Goal: Information Seeking & Learning: Learn about a topic

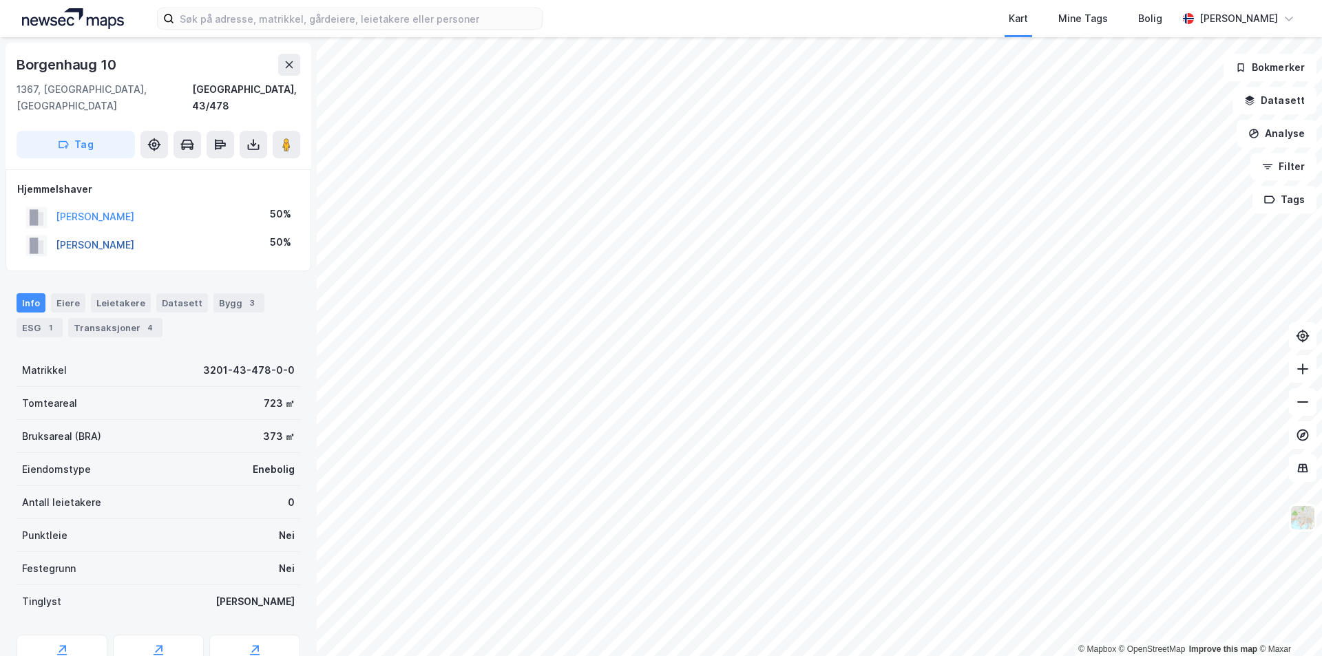
drag, startPoint x: 156, startPoint y: 233, endPoint x: 59, endPoint y: 229, distance: 97.2
click at [59, 231] on div "[PERSON_NAME] 50%" at bounding box center [158, 245] width 282 height 28
copy button "[PERSON_NAME]"
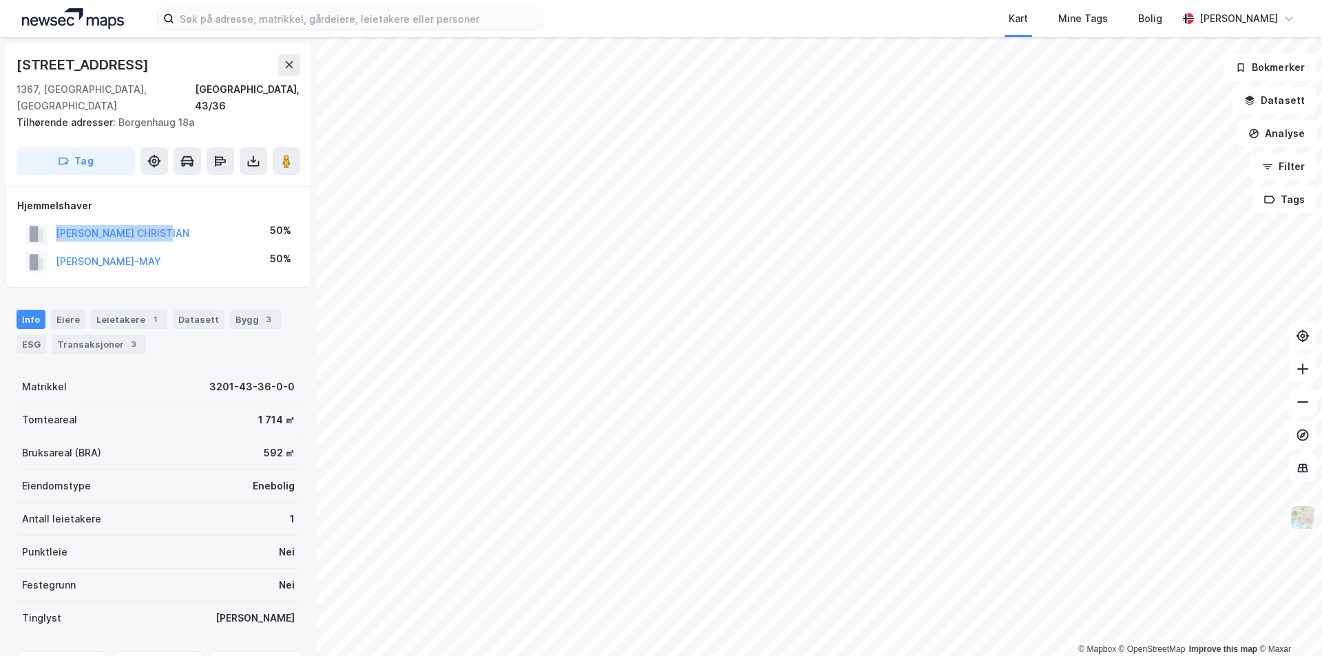
drag, startPoint x: 180, startPoint y: 220, endPoint x: 37, endPoint y: 219, distance: 143.3
click at [37, 220] on div "[PERSON_NAME] CHRISTIAN 50%" at bounding box center [158, 234] width 282 height 28
copy button "[PERSON_NAME] CHRISTIAN"
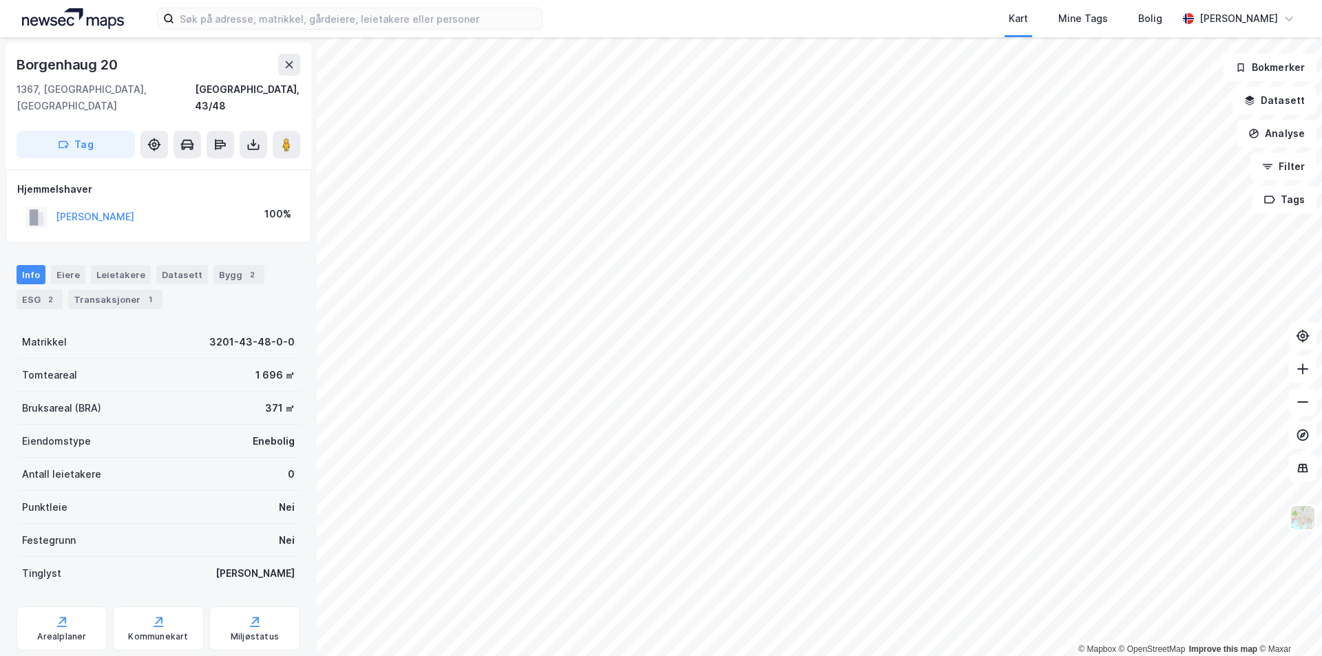
drag, startPoint x: 168, startPoint y: 208, endPoint x: 55, endPoint y: 207, distance: 113.0
click at [55, 207] on div "[PERSON_NAME] 100%" at bounding box center [158, 217] width 282 height 28
copy button "[PERSON_NAME]"
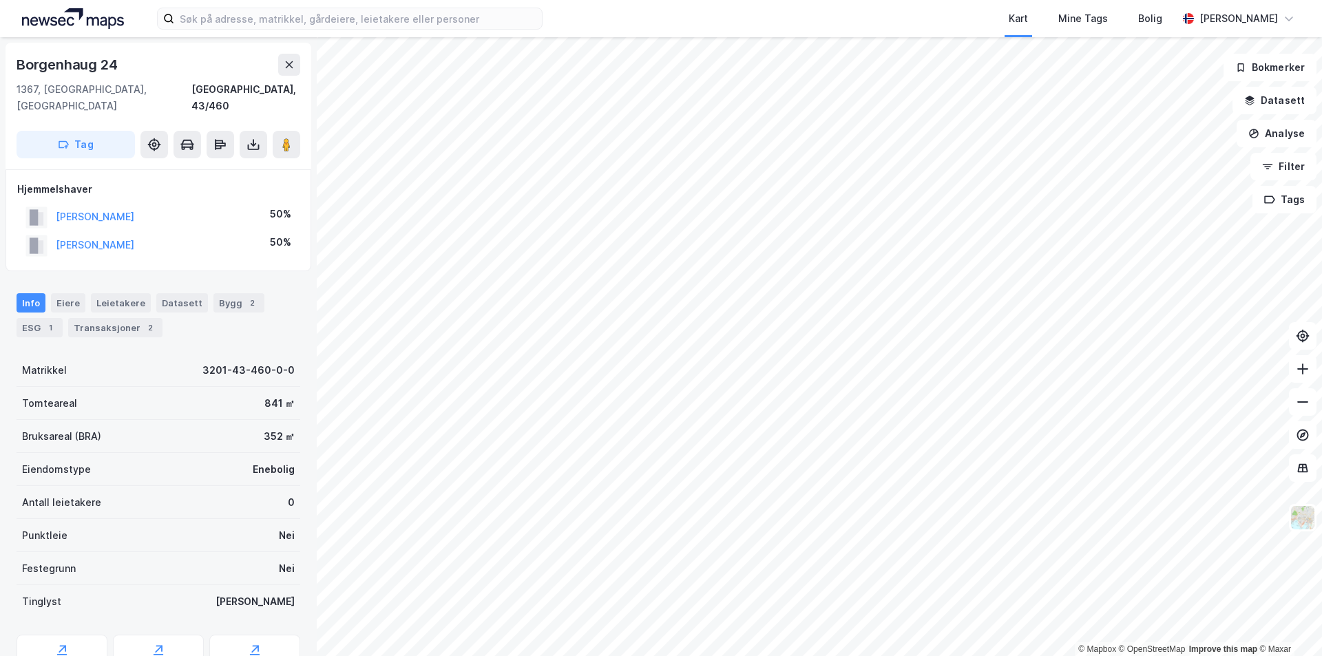
drag, startPoint x: 165, startPoint y: 229, endPoint x: 48, endPoint y: 231, distance: 116.4
click at [48, 231] on div "[PERSON_NAME] 50%" at bounding box center [158, 245] width 282 height 28
copy button "[PERSON_NAME]"
drag, startPoint x: 167, startPoint y: 233, endPoint x: 57, endPoint y: 230, distance: 109.6
click at [57, 231] on div "[PERSON_NAME][DEMOGRAPHIC_DATA] 25%" at bounding box center [158, 245] width 282 height 28
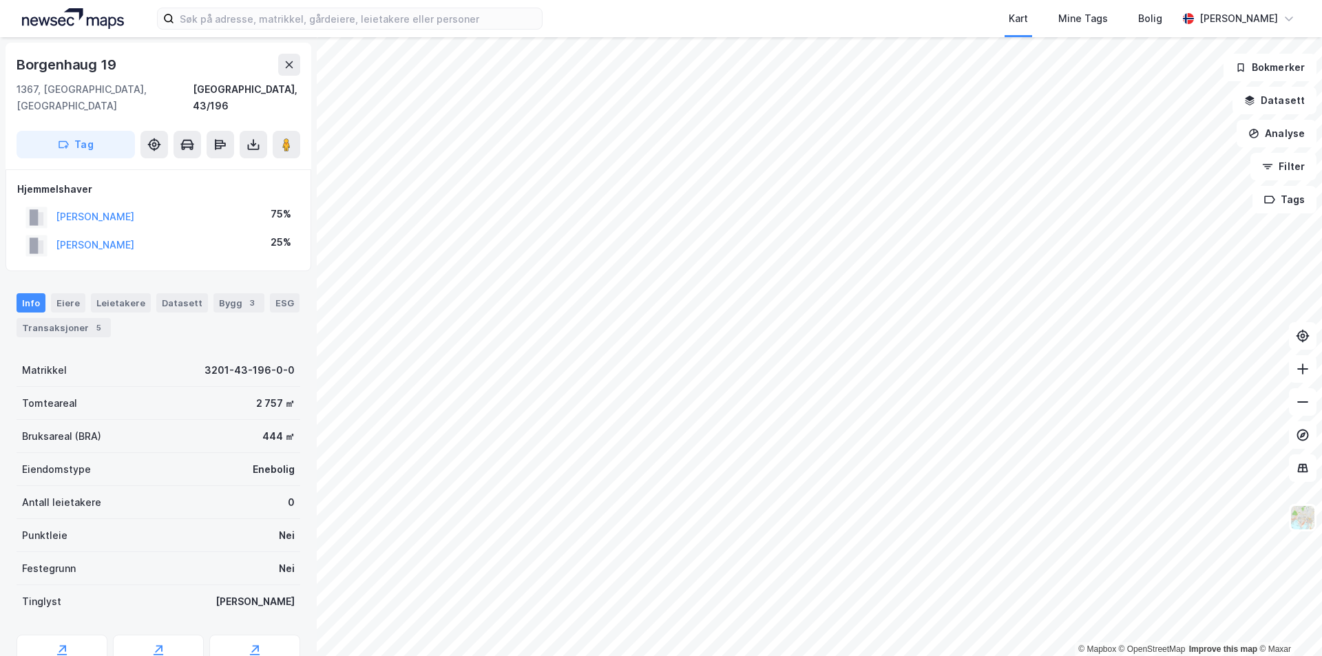
copy button "[PERSON_NAME]"
drag, startPoint x: 128, startPoint y: 198, endPoint x: 56, endPoint y: 202, distance: 71.8
click at [56, 203] on div "[DEMOGRAPHIC_DATA][PERSON_NAME] 75%" at bounding box center [158, 217] width 282 height 28
copy button "[PERSON_NAME]"
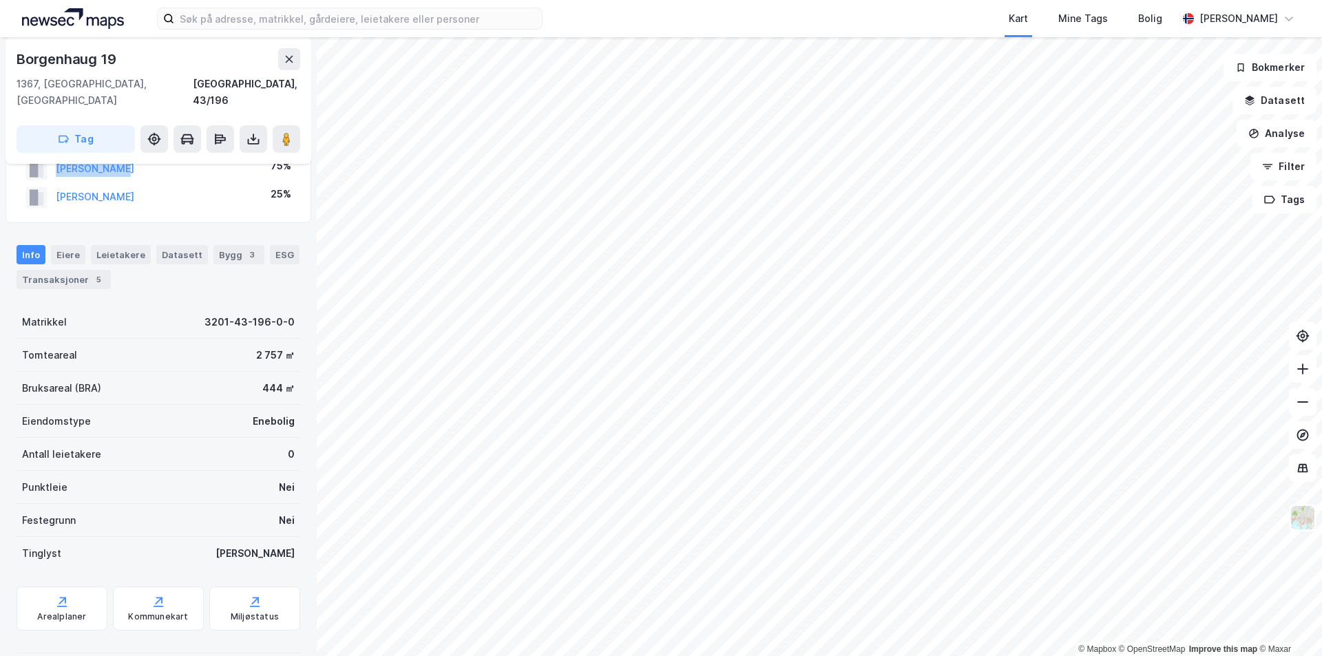
scroll to position [38, 0]
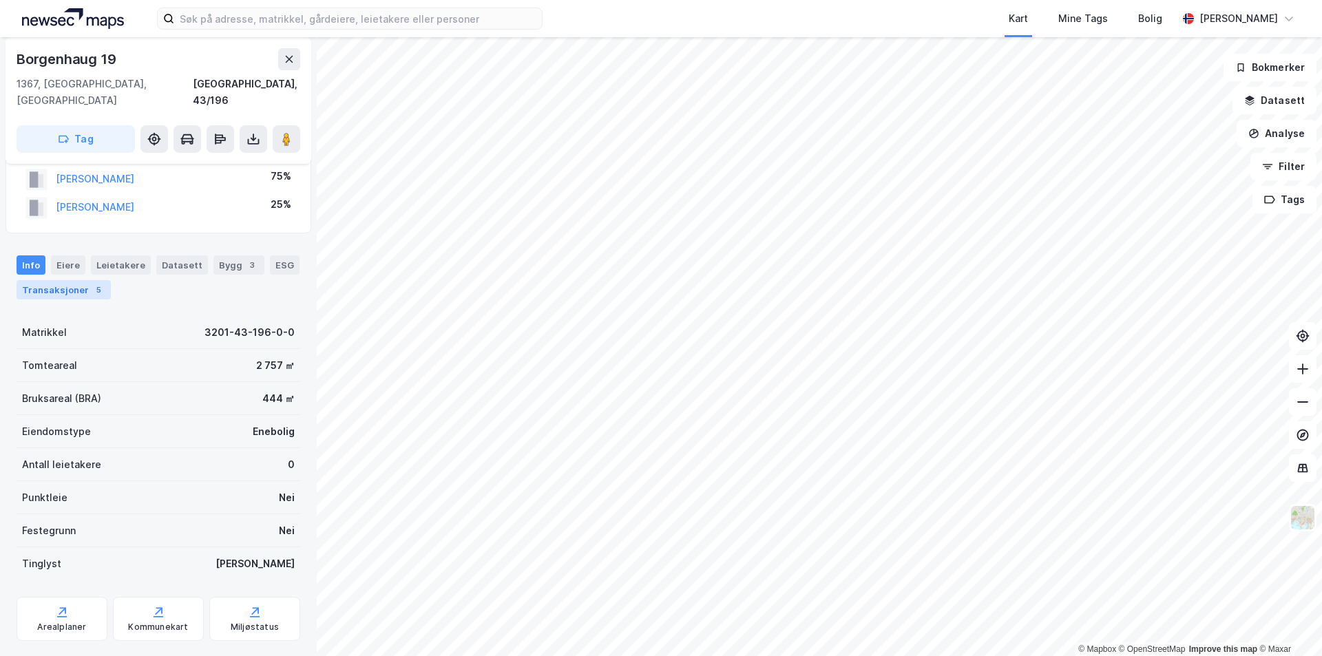
click at [51, 280] on div "Transaksjoner 5" at bounding box center [64, 289] width 94 height 19
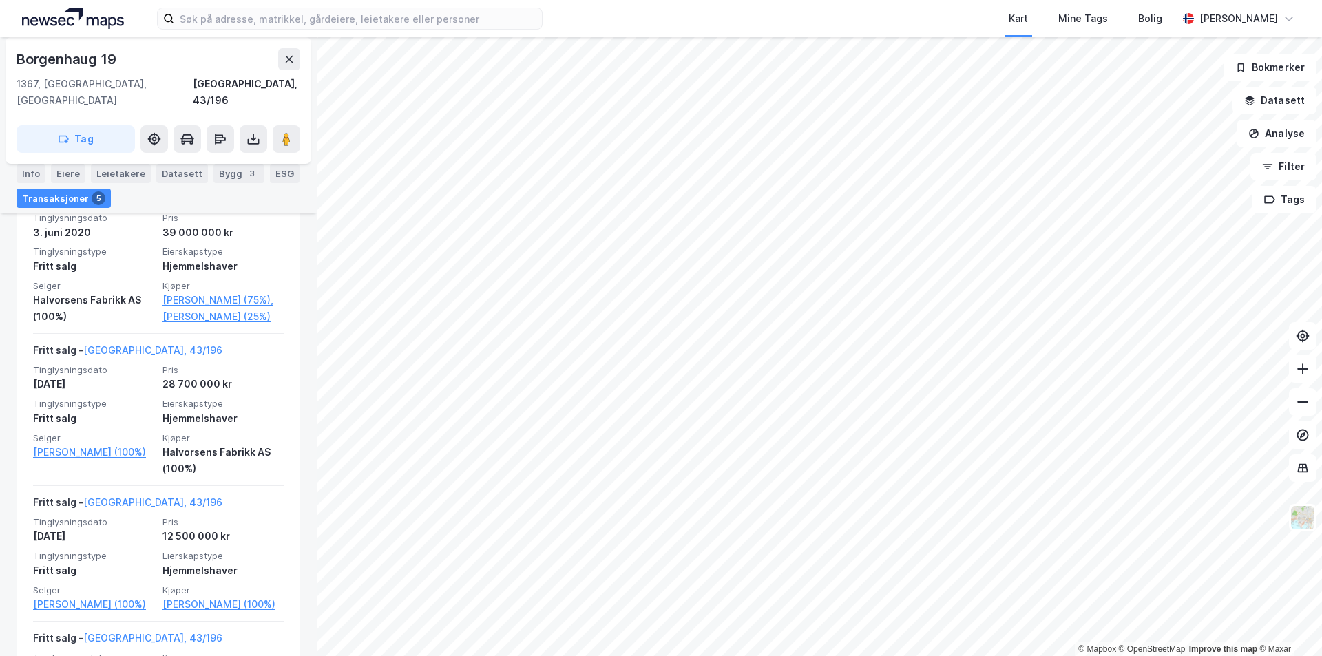
scroll to position [344, 0]
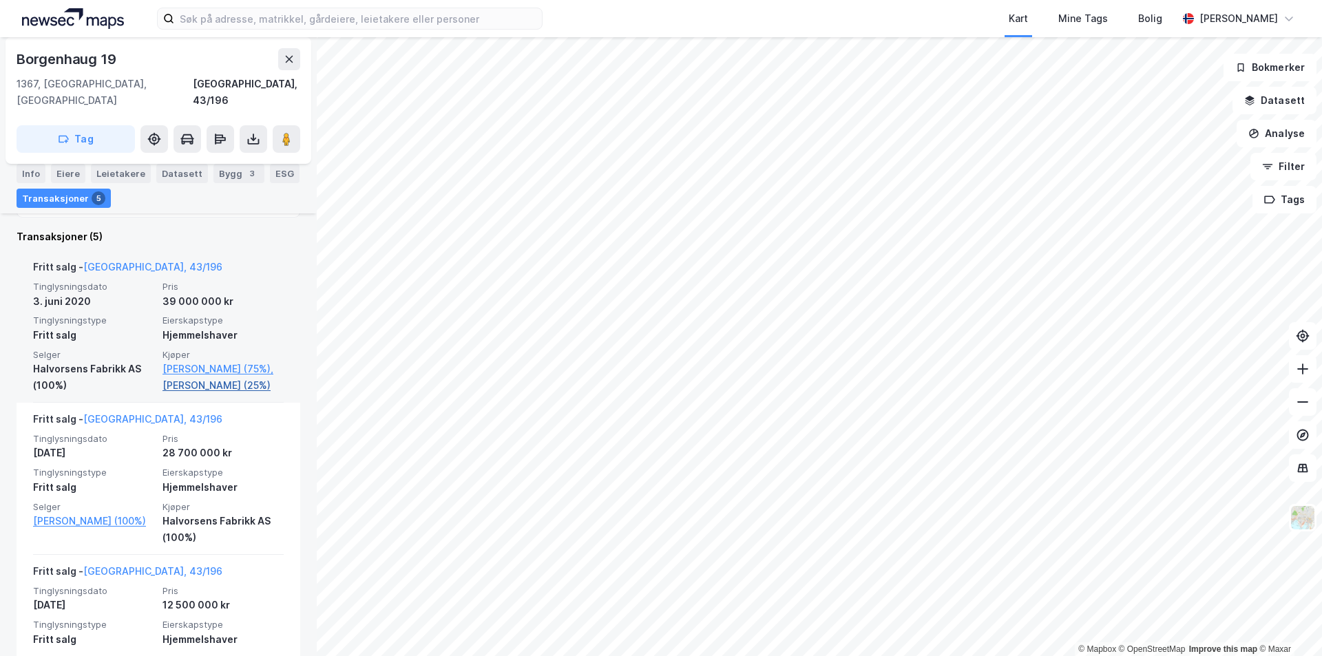
click at [213, 377] on link "[PERSON_NAME] (25%)" at bounding box center [223, 385] width 121 height 17
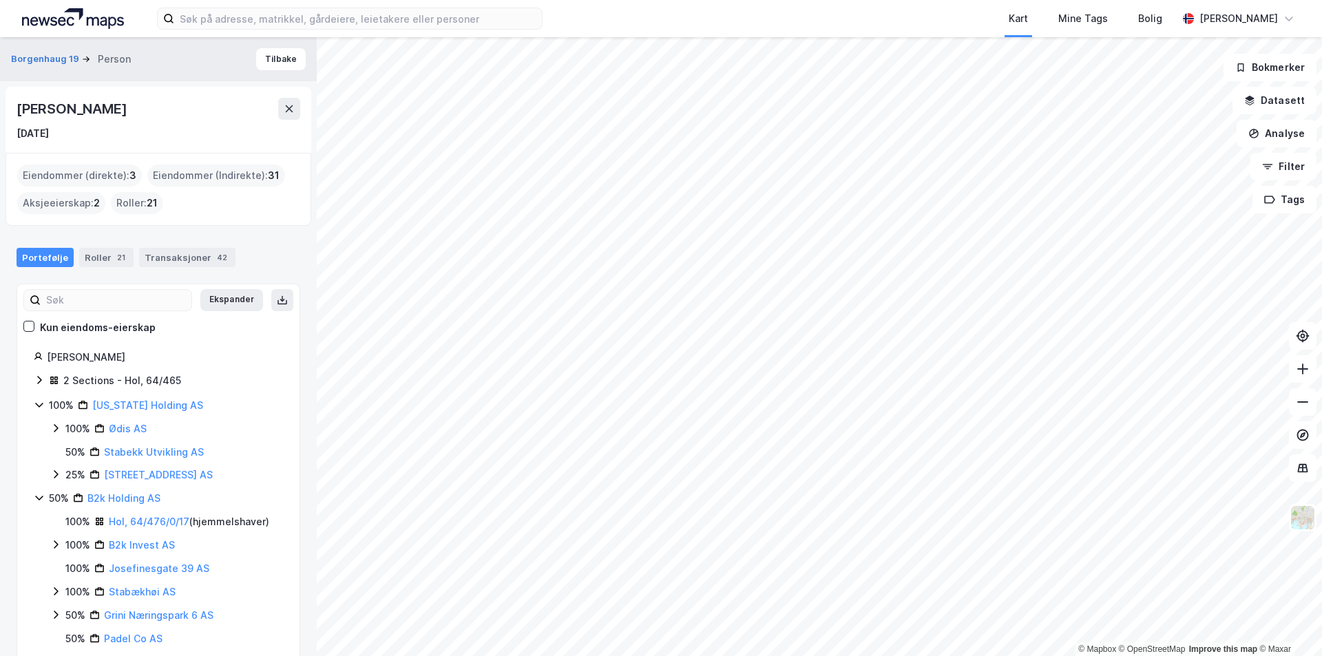
drag, startPoint x: 94, startPoint y: 106, endPoint x: 15, endPoint y: 106, distance: 78.5
click at [15, 106] on div "[PERSON_NAME] [DATE]" at bounding box center [159, 120] width 306 height 66
copy div "[PERSON_NAME]"
click at [50, 58] on button "Borgenhaug 19" at bounding box center [46, 59] width 71 height 14
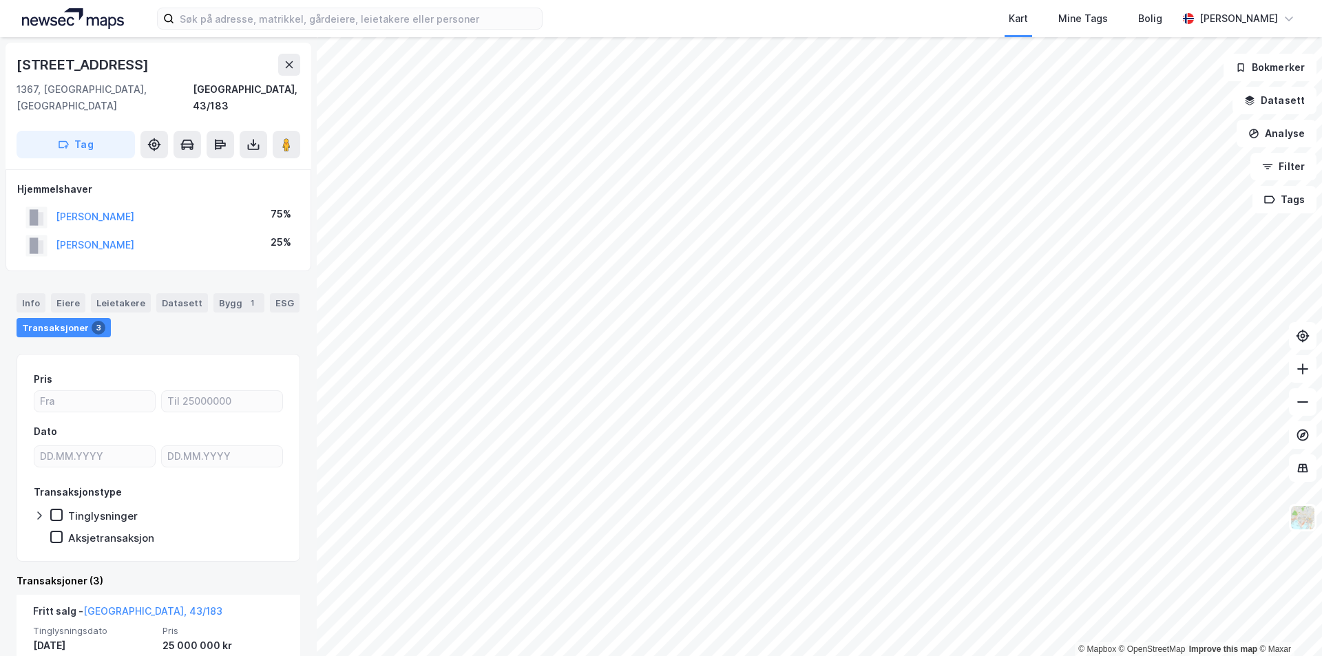
drag, startPoint x: 183, startPoint y: 205, endPoint x: 53, endPoint y: 204, distance: 129.5
click at [53, 204] on div "[PERSON_NAME] R 75%" at bounding box center [158, 217] width 282 height 28
copy button "[PERSON_NAME]"
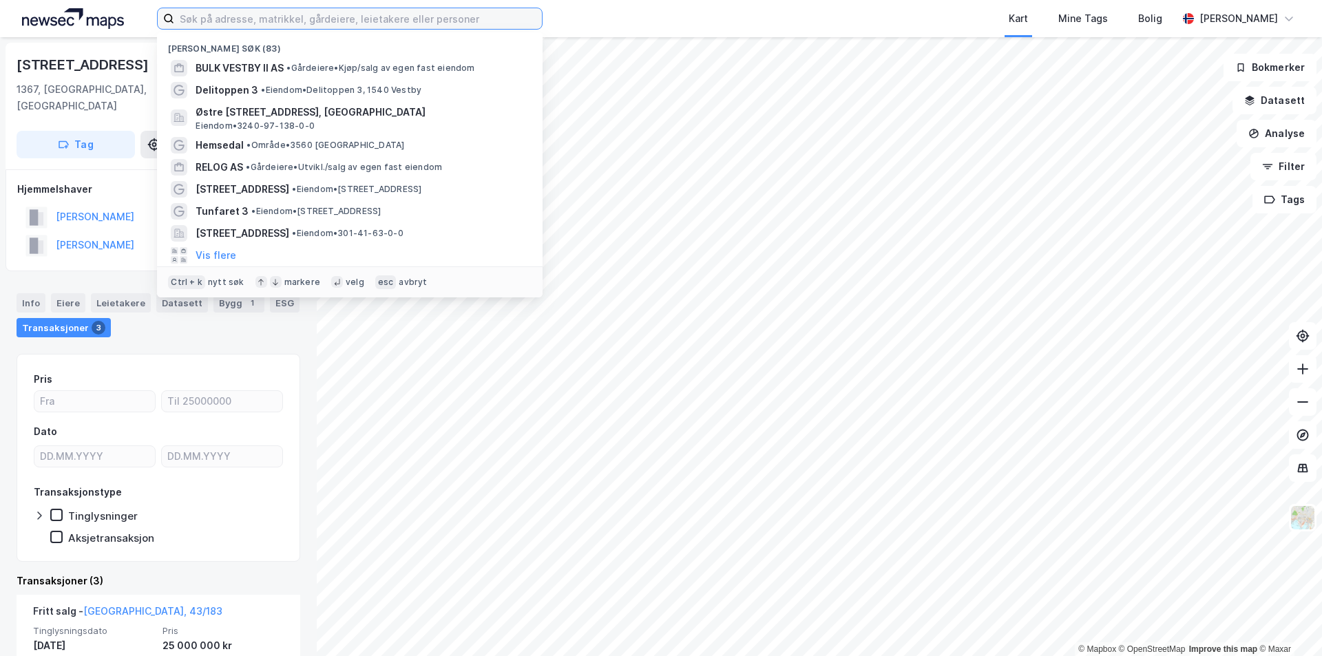
click at [449, 17] on input at bounding box center [358, 18] width 368 height 21
paste input "GREENWICH LAND SECURITIES AS"
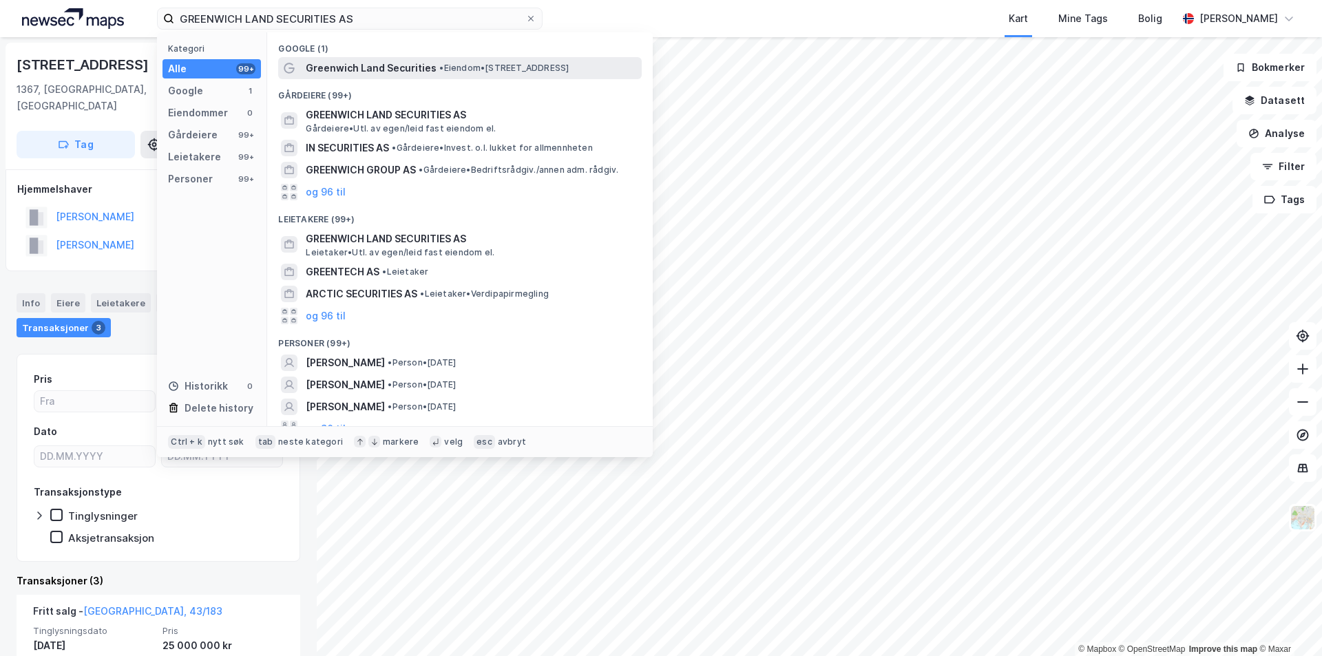
click at [384, 66] on span "Greenwich Land Securities" at bounding box center [371, 68] width 131 height 17
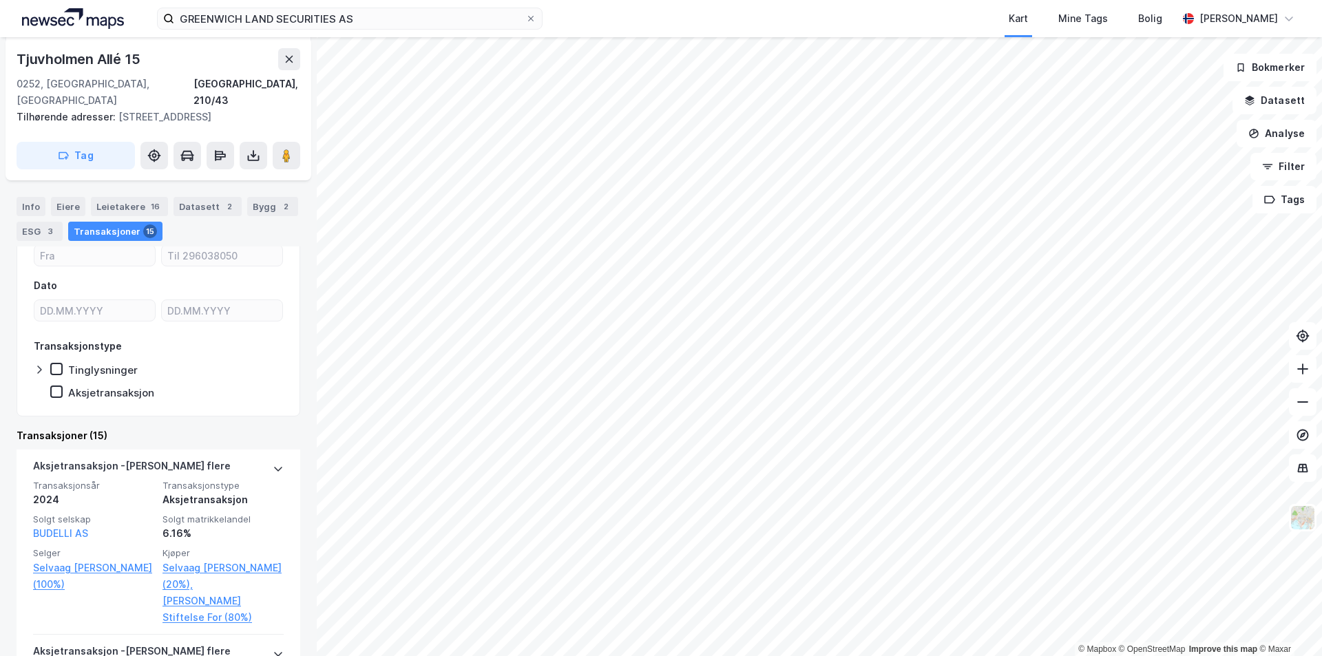
scroll to position [69, 0]
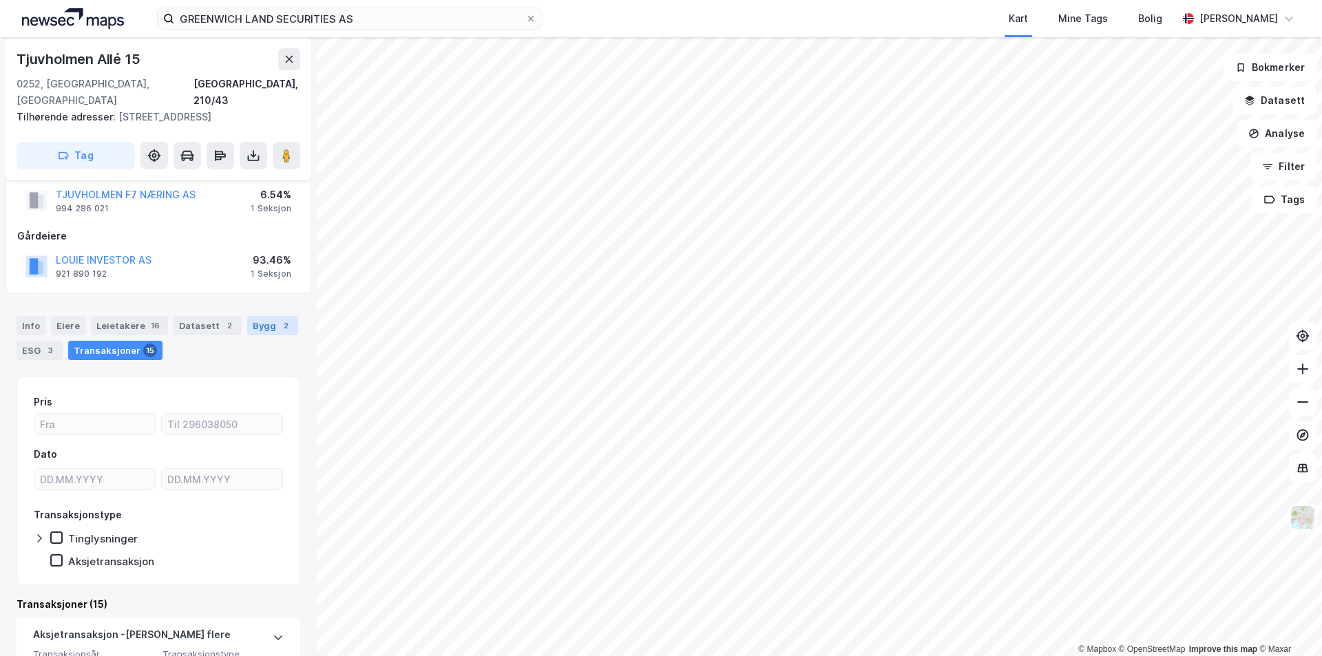
click at [251, 331] on div "Bygg 2" at bounding box center [272, 325] width 51 height 19
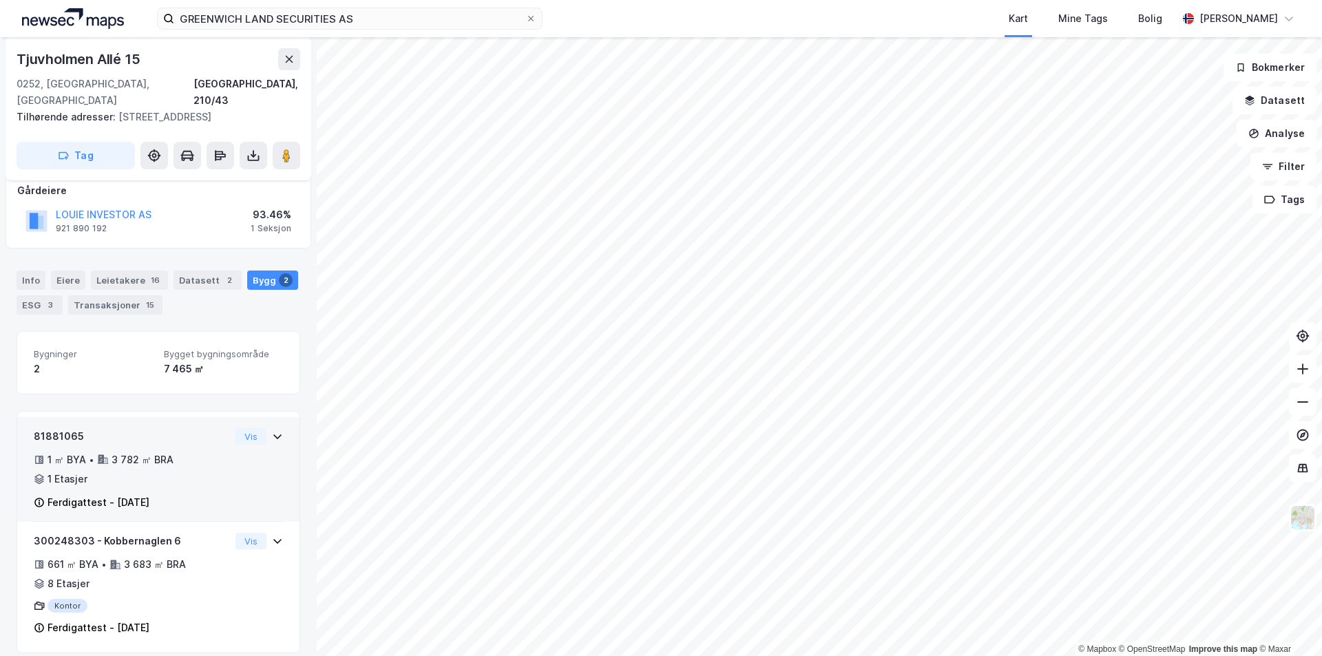
scroll to position [128, 0]
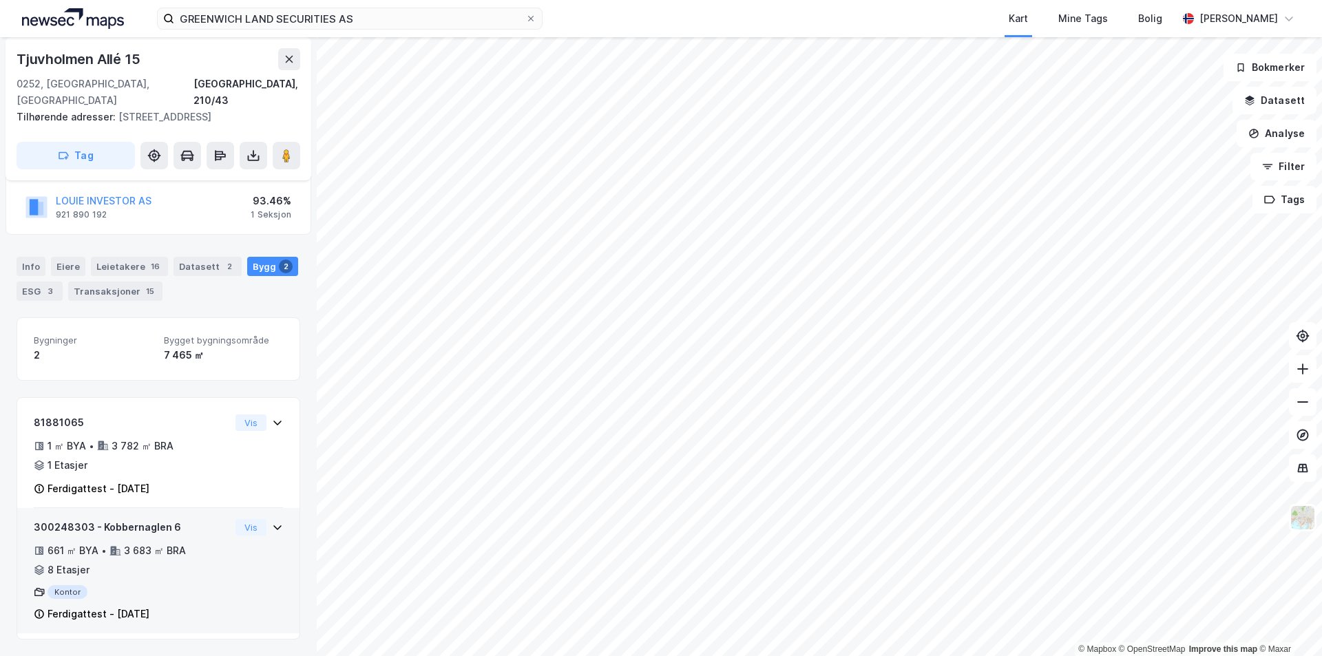
click at [133, 521] on div "300248303 - Kobbernaglen 6" at bounding box center [132, 527] width 196 height 17
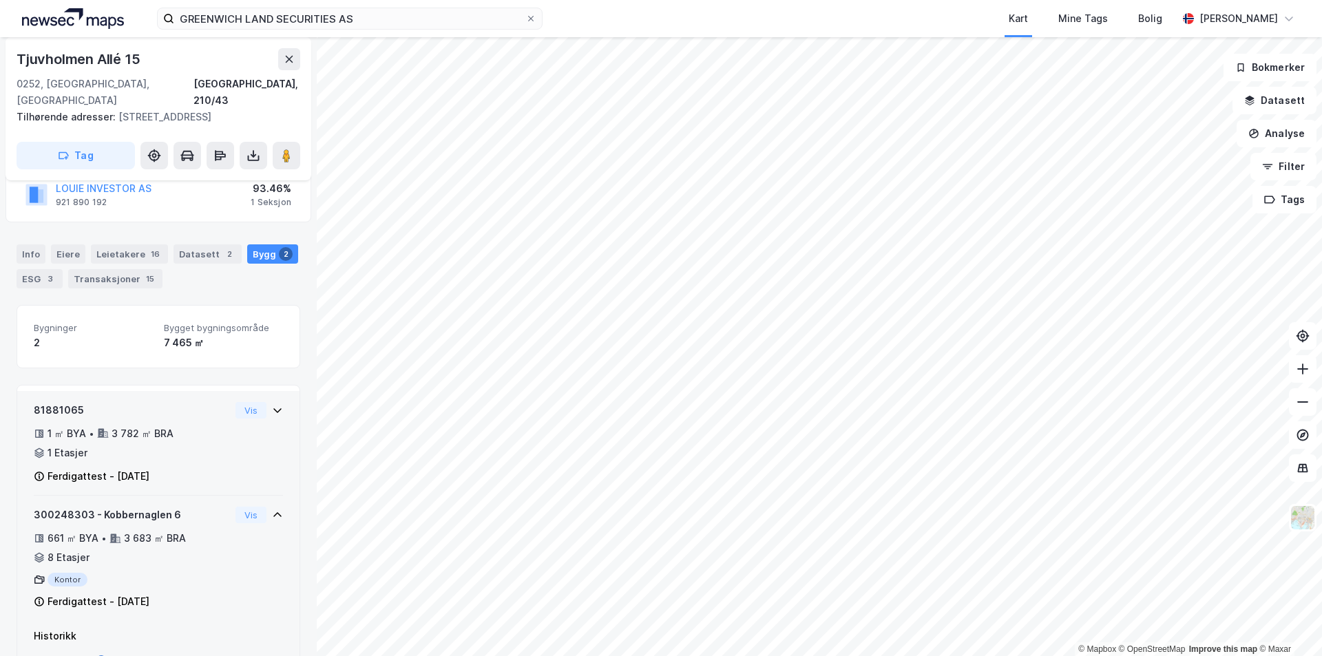
scroll to position [0, 0]
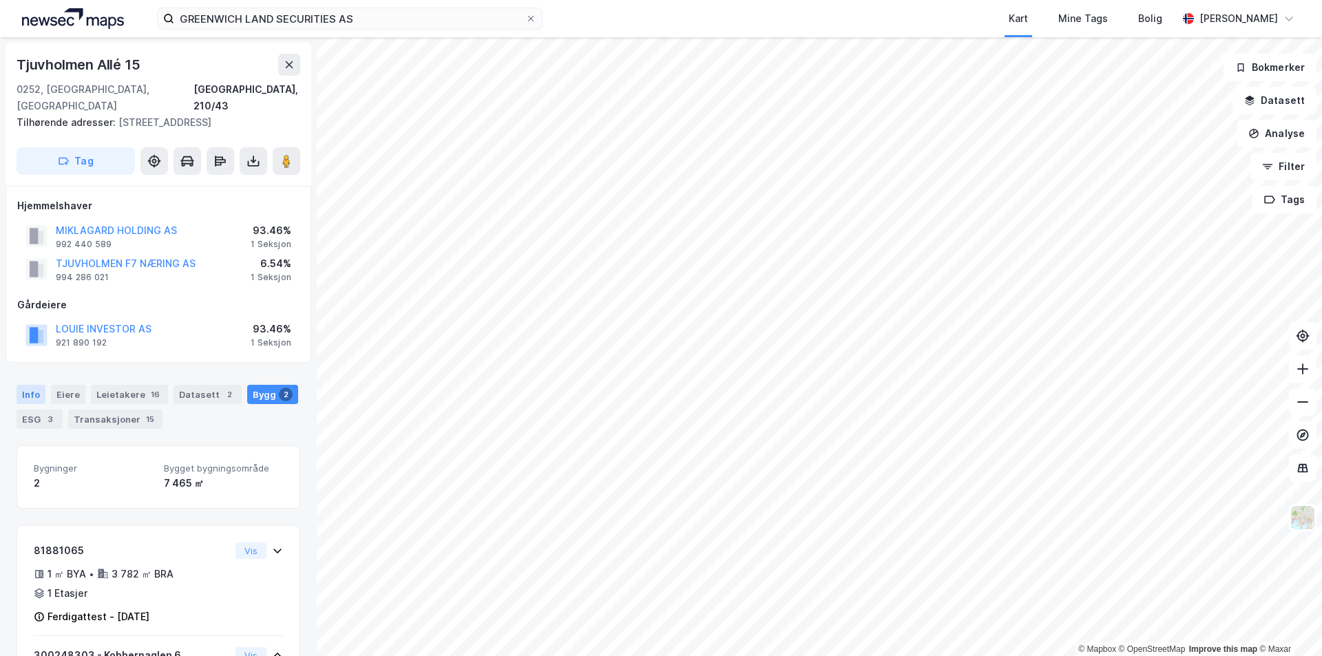
click at [25, 394] on div "Info" at bounding box center [31, 394] width 29 height 19
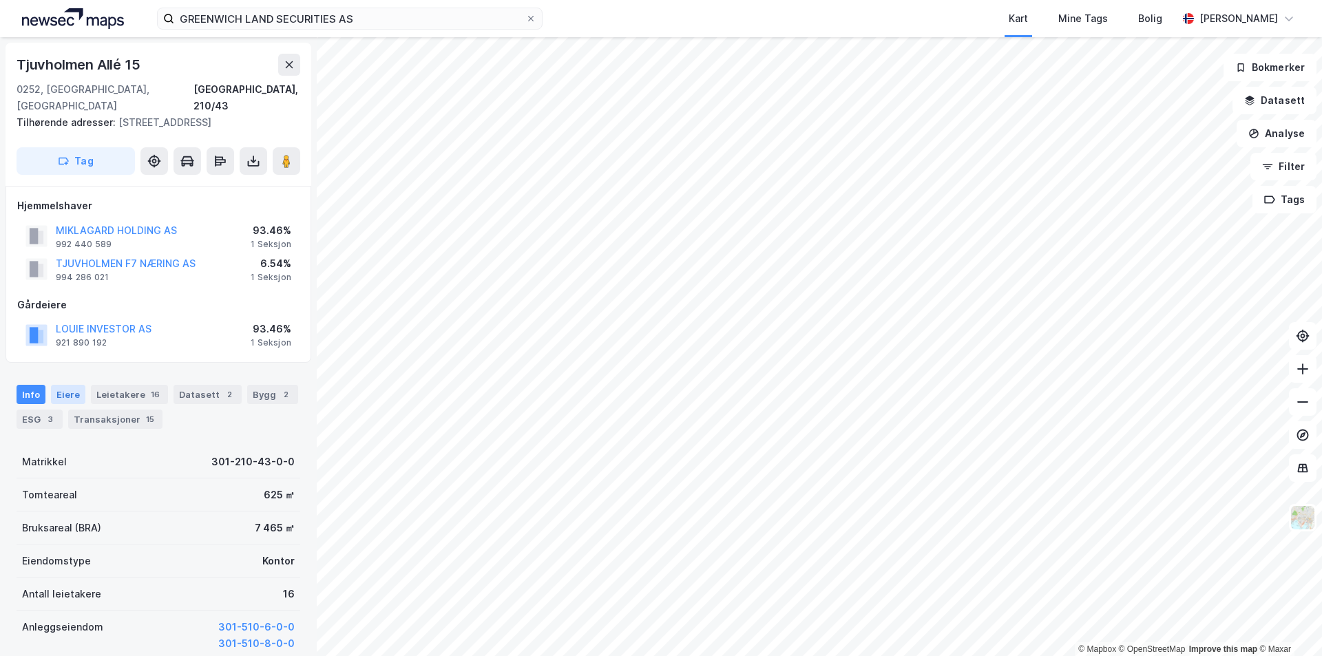
click at [68, 398] on div "Eiere" at bounding box center [68, 394] width 34 height 19
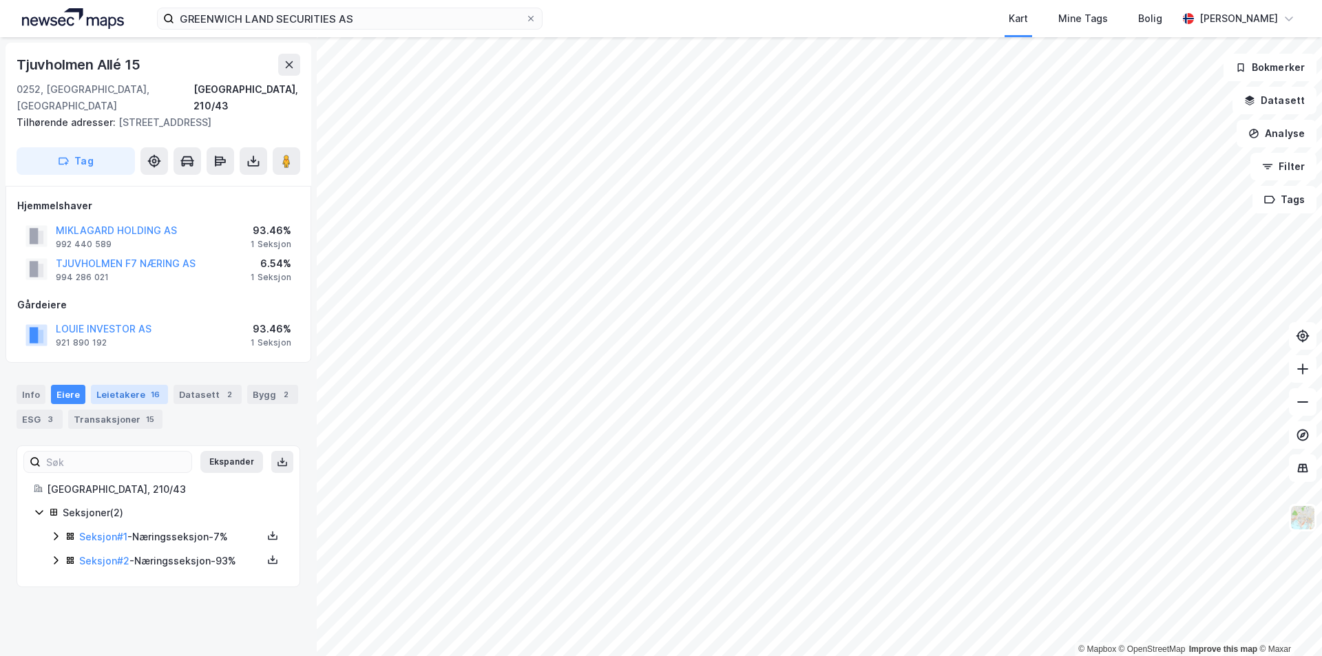
click at [122, 394] on div "Leietakere 16" at bounding box center [129, 394] width 77 height 19
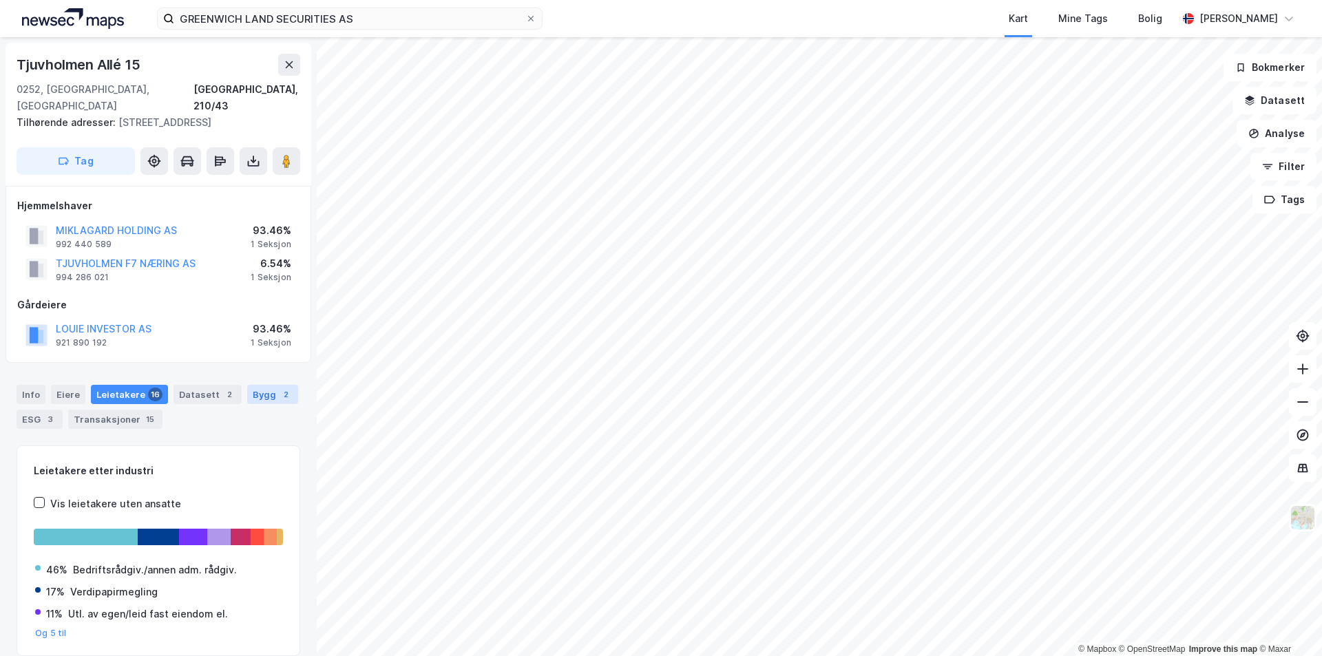
click at [251, 400] on div "Bygg 2" at bounding box center [272, 394] width 51 height 19
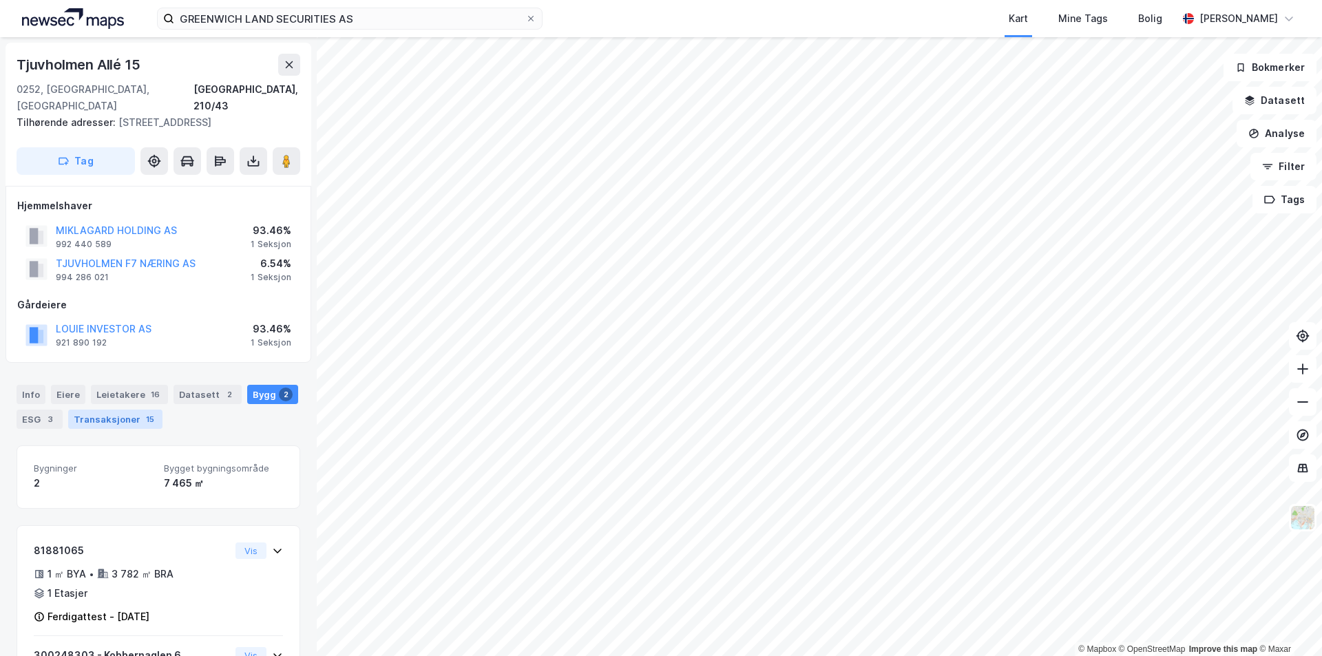
click at [124, 416] on div "Transaksjoner 15" at bounding box center [115, 419] width 94 height 19
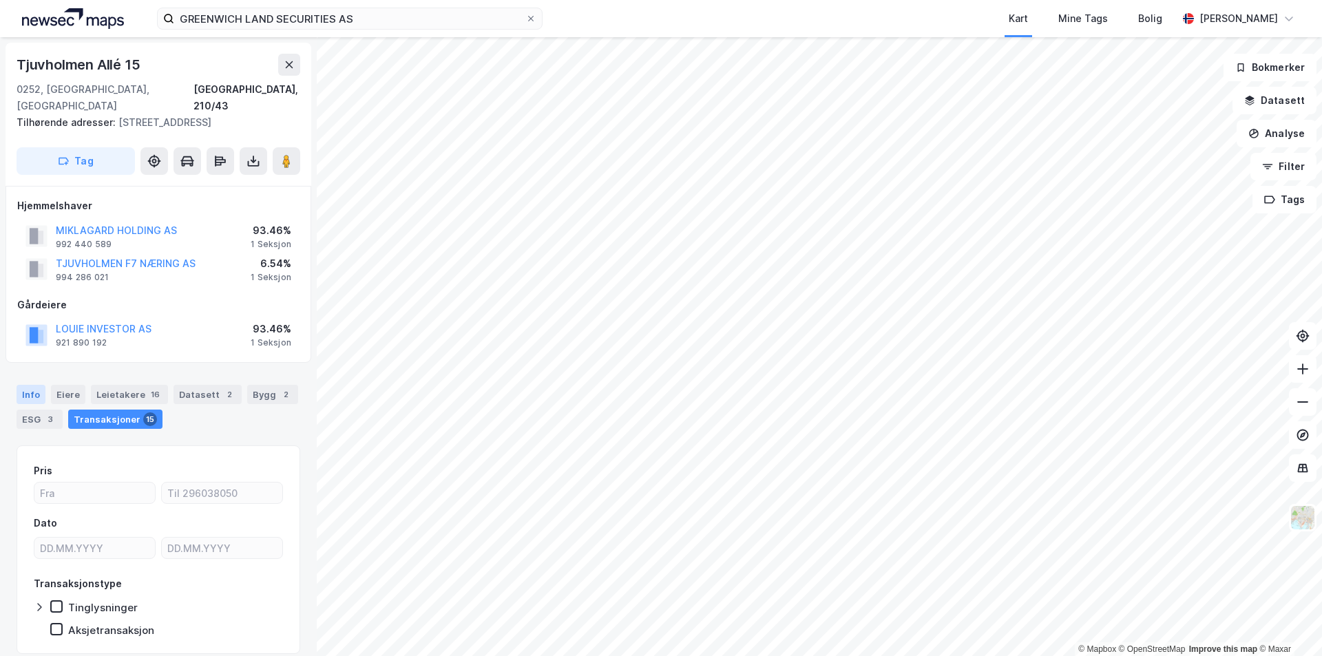
click at [30, 395] on div "Info" at bounding box center [31, 394] width 29 height 19
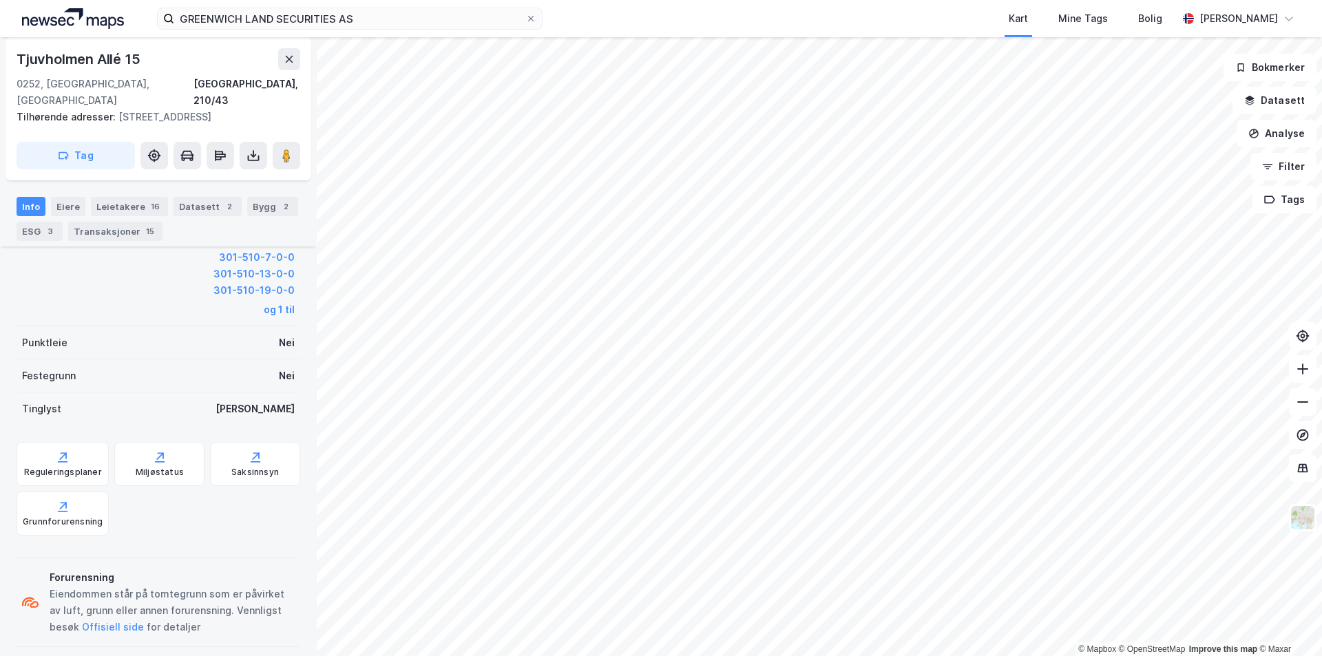
scroll to position [389, 0]
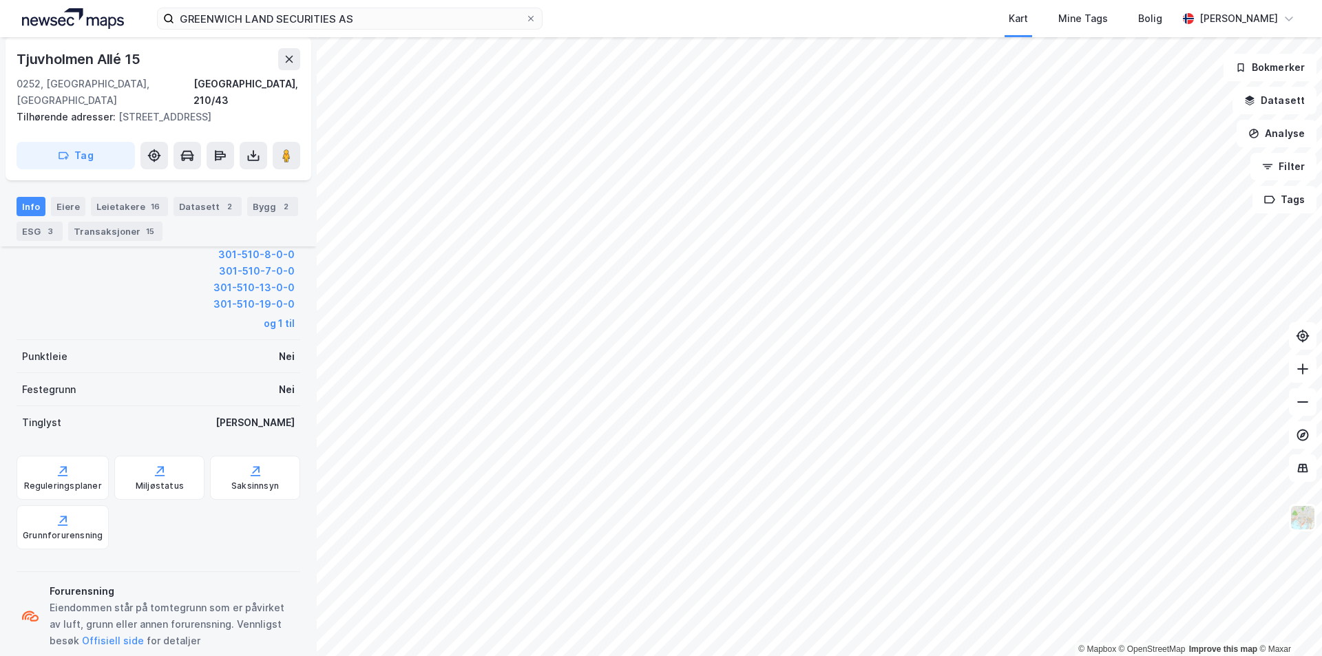
click at [112, 231] on div "Transaksjoner 15" at bounding box center [115, 231] width 94 height 19
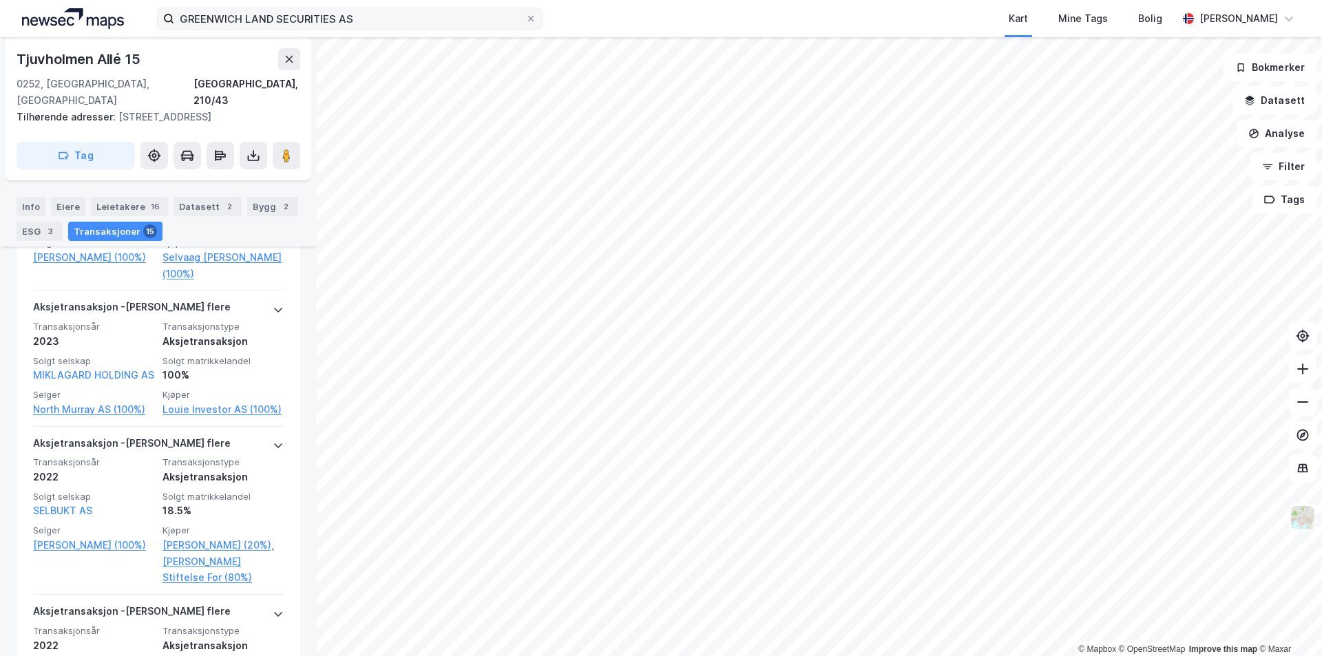
scroll to position [665, 0]
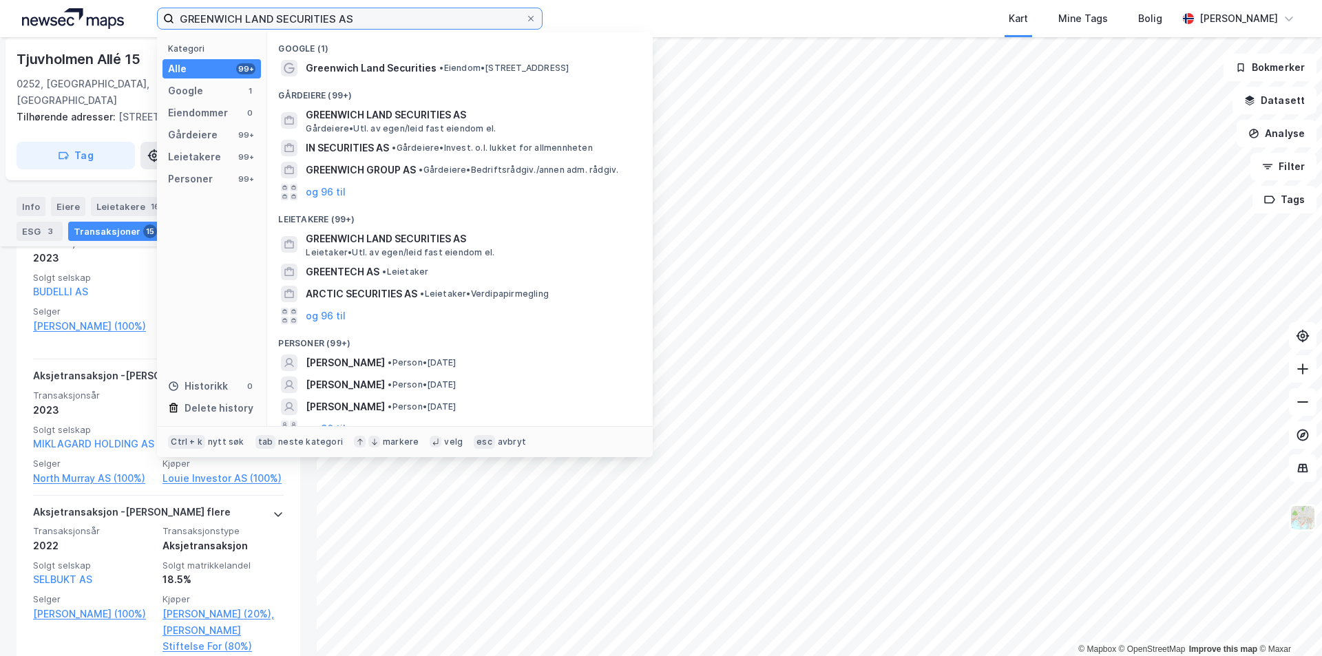
drag, startPoint x: 331, startPoint y: 18, endPoint x: 56, endPoint y: 18, distance: 274.1
click at [57, 18] on div "GREENWICH LAND SECURITIES AS Kategori Alle 99+ Google 1 Eiendommer 0 Gårdeiere …" at bounding box center [661, 18] width 1322 height 37
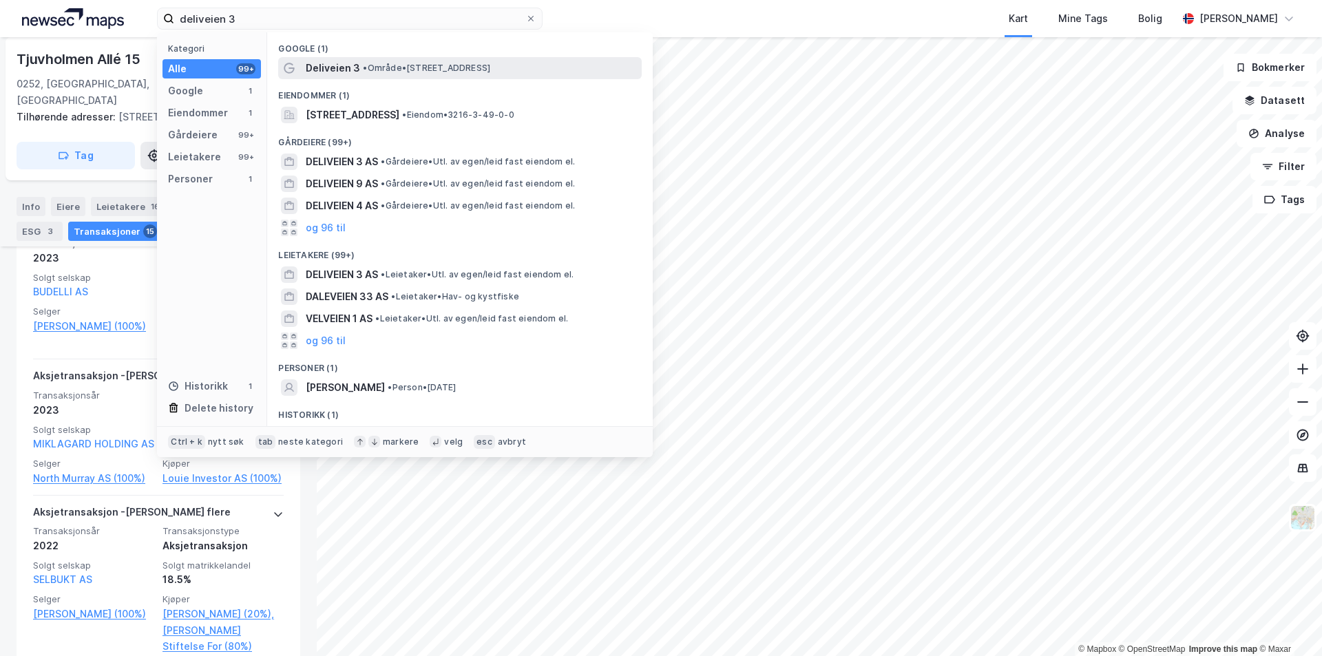
click at [334, 60] on span "Deliveien 3" at bounding box center [333, 68] width 54 height 17
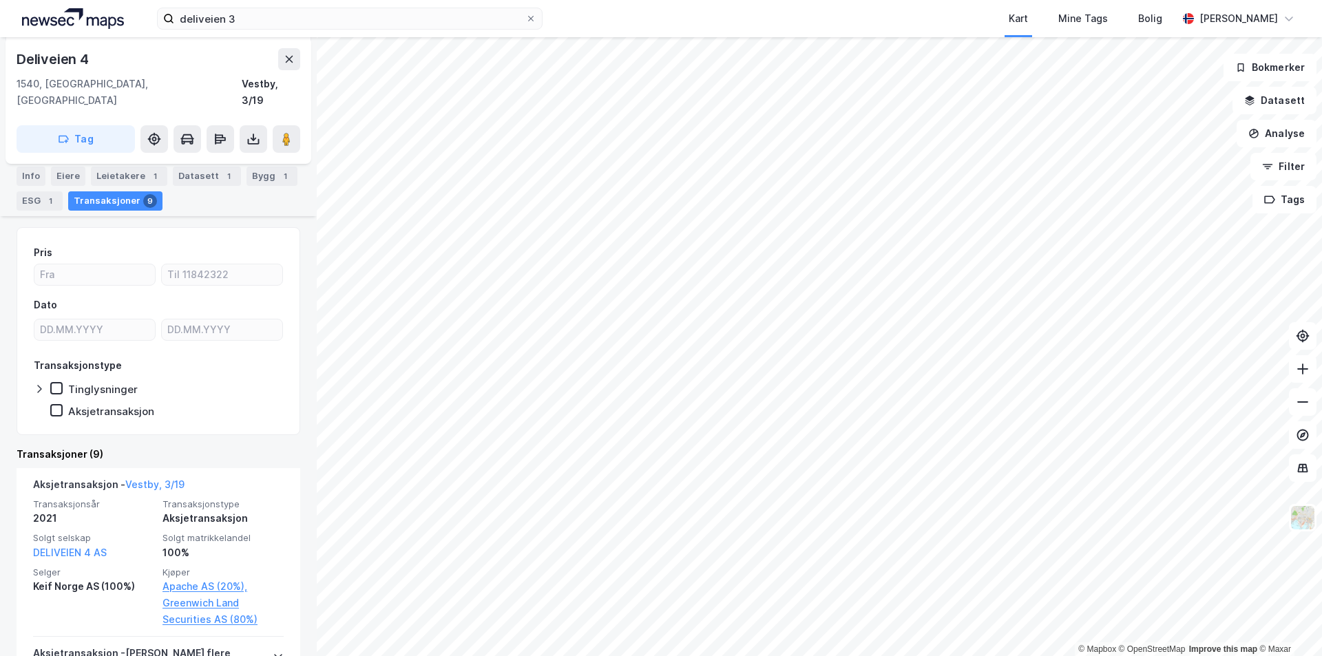
scroll to position [207, 0]
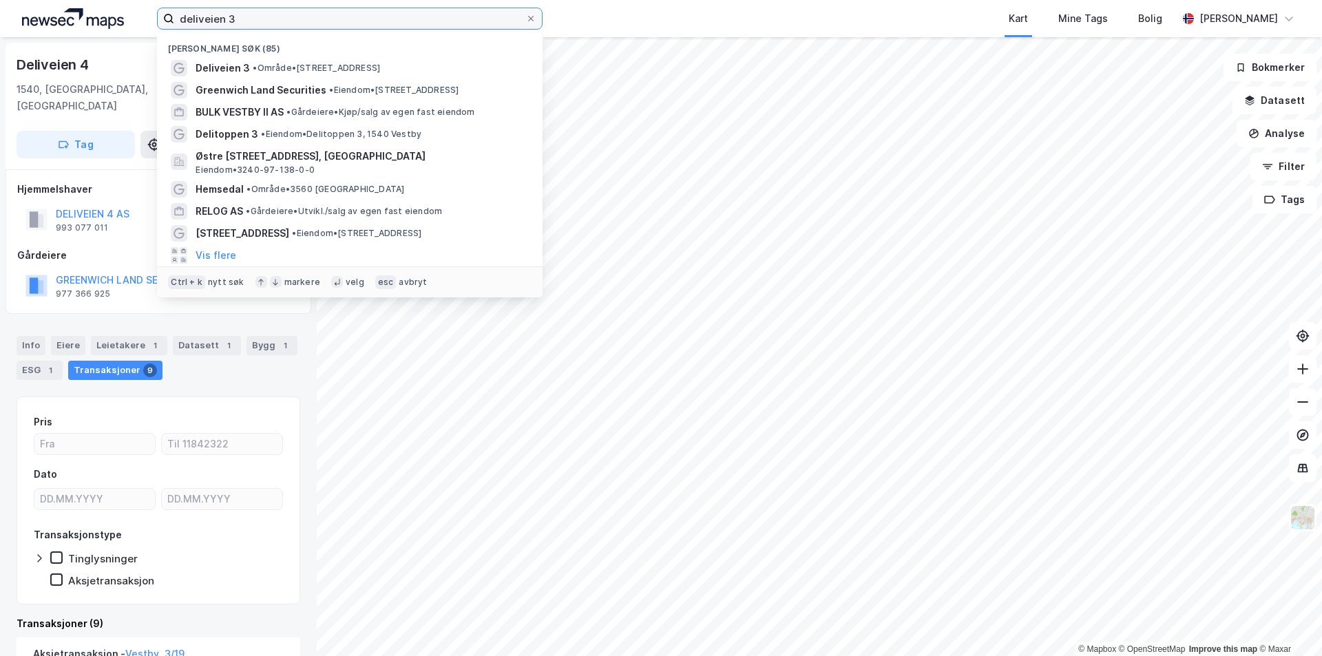
click at [265, 17] on input "deliveien 3" at bounding box center [349, 18] width 351 height 21
drag, startPoint x: 248, startPoint y: 21, endPoint x: 156, endPoint y: 13, distance: 92.7
click at [151, 15] on div "deliveien 3 Nylige søk (85) Deliveien 3 • Område • Deliveien 3, 1540 Vestby Gre…" at bounding box center [661, 18] width 1322 height 37
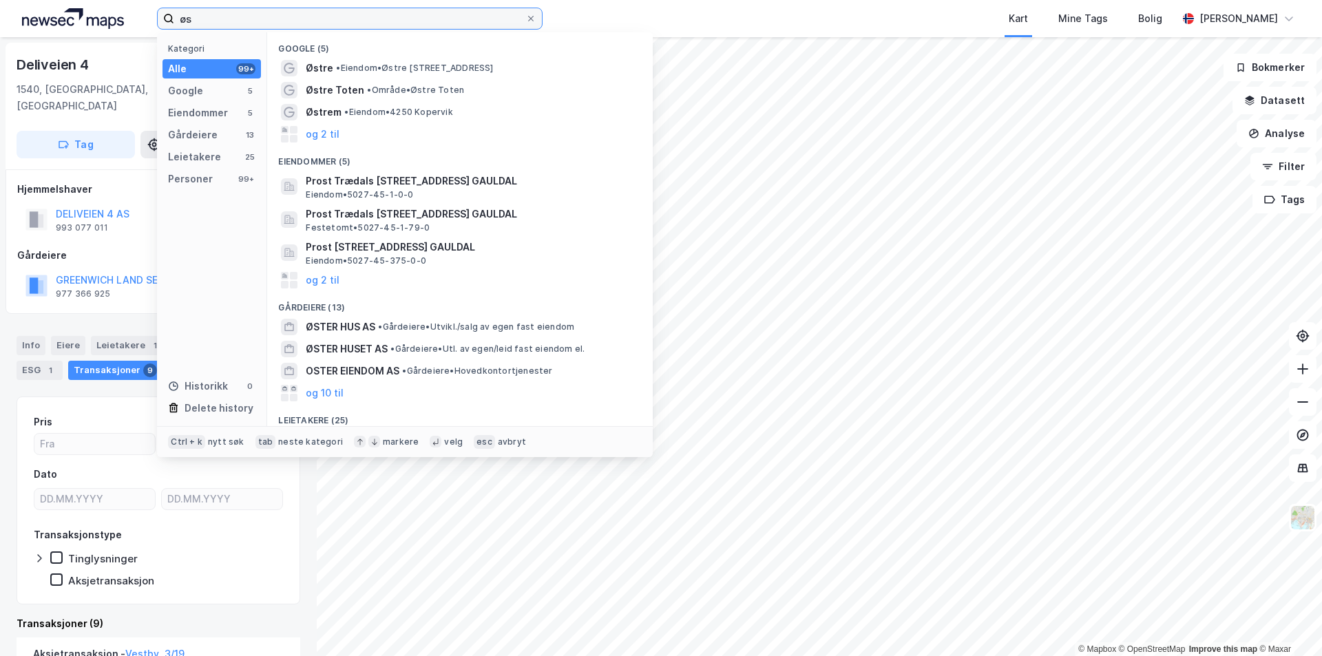
type input "ø"
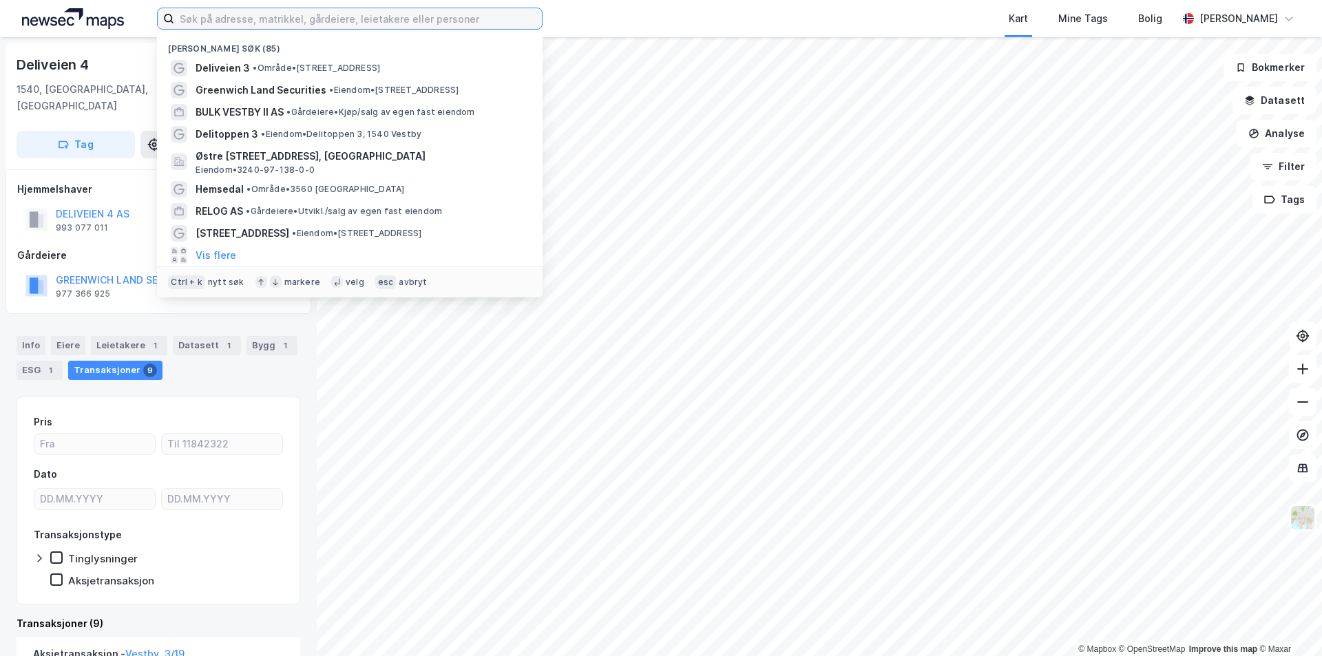
click at [251, 16] on input at bounding box center [358, 18] width 368 height 21
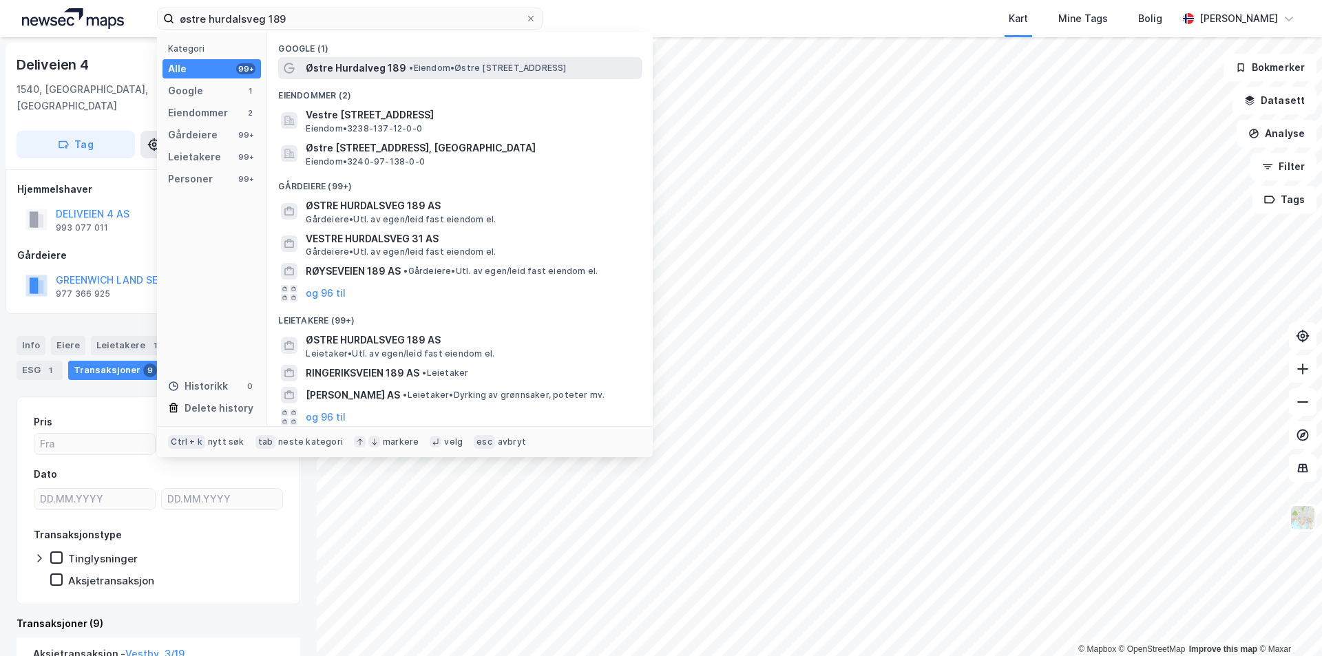
click at [366, 70] on span "Østre Hurdalveg 189" at bounding box center [356, 68] width 101 height 17
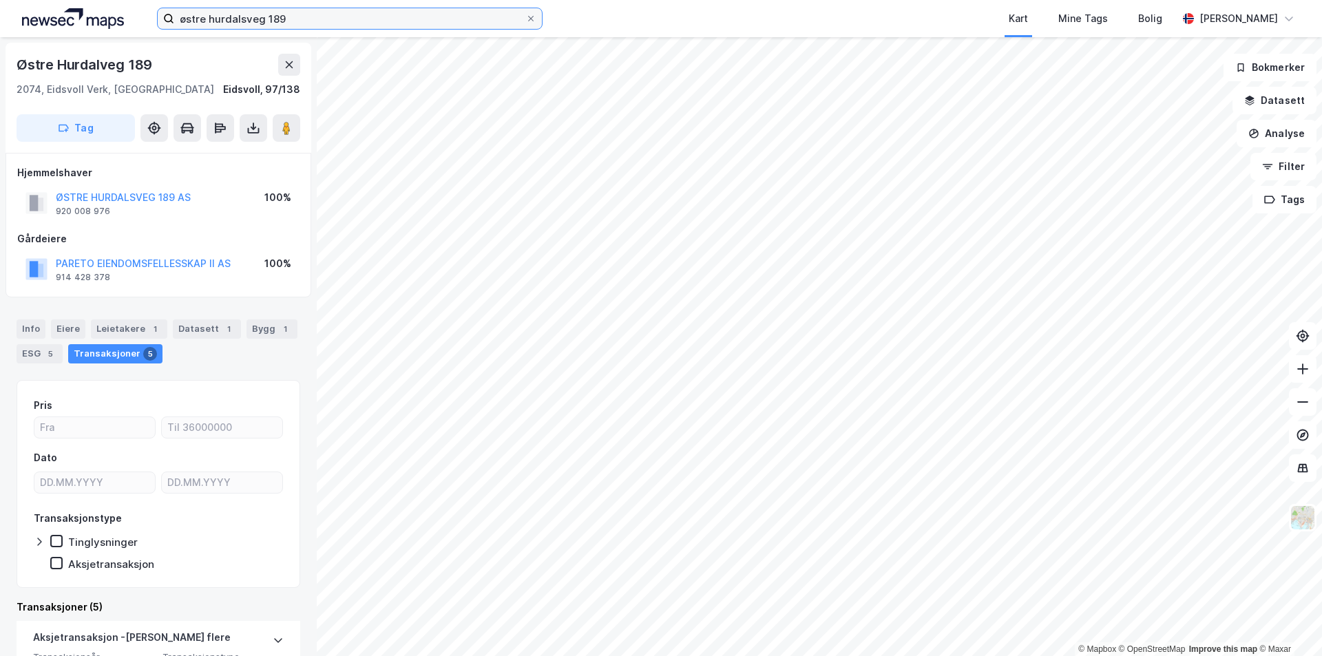
click at [353, 23] on input "østre hurdalsveg 189" at bounding box center [349, 18] width 351 height 21
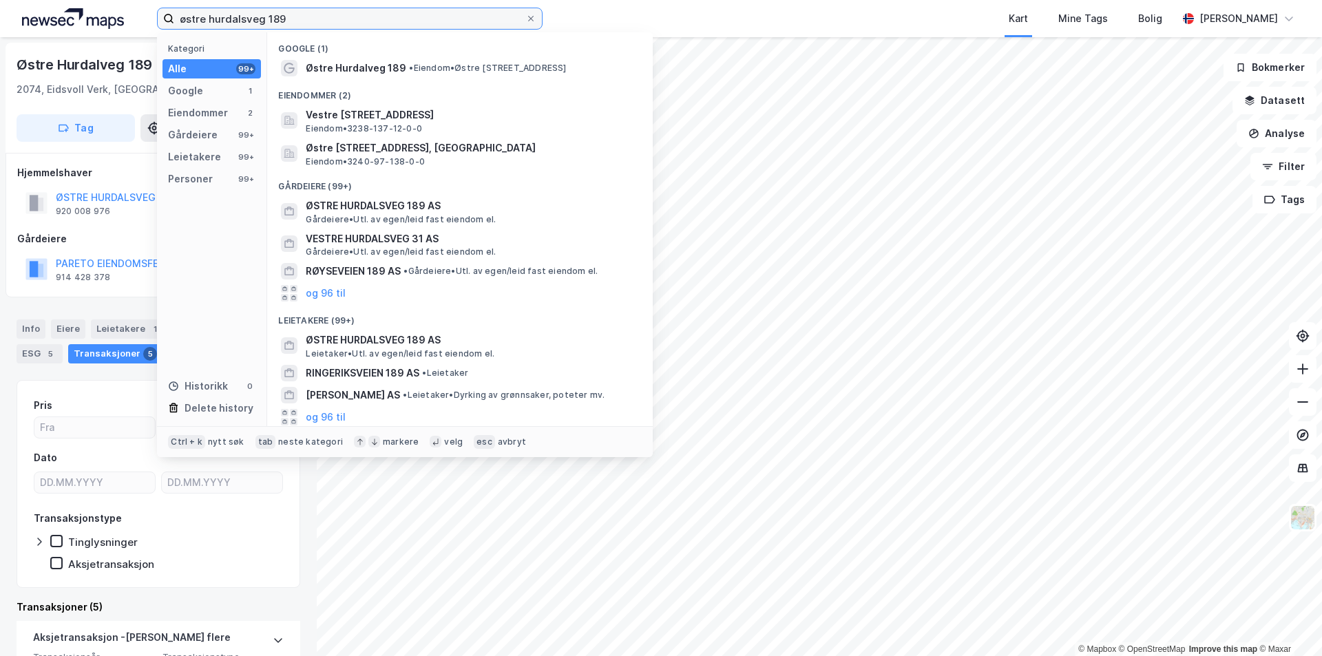
drag, startPoint x: 339, startPoint y: 19, endPoint x: 128, endPoint y: 15, distance: 210.8
click at [128, 15] on div "østre hurdalsveg 189 Kategori Alle 99+ Google 1 Eiendommer 2 Gårdeiere 99+ Leie…" at bounding box center [661, 18] width 1322 height 37
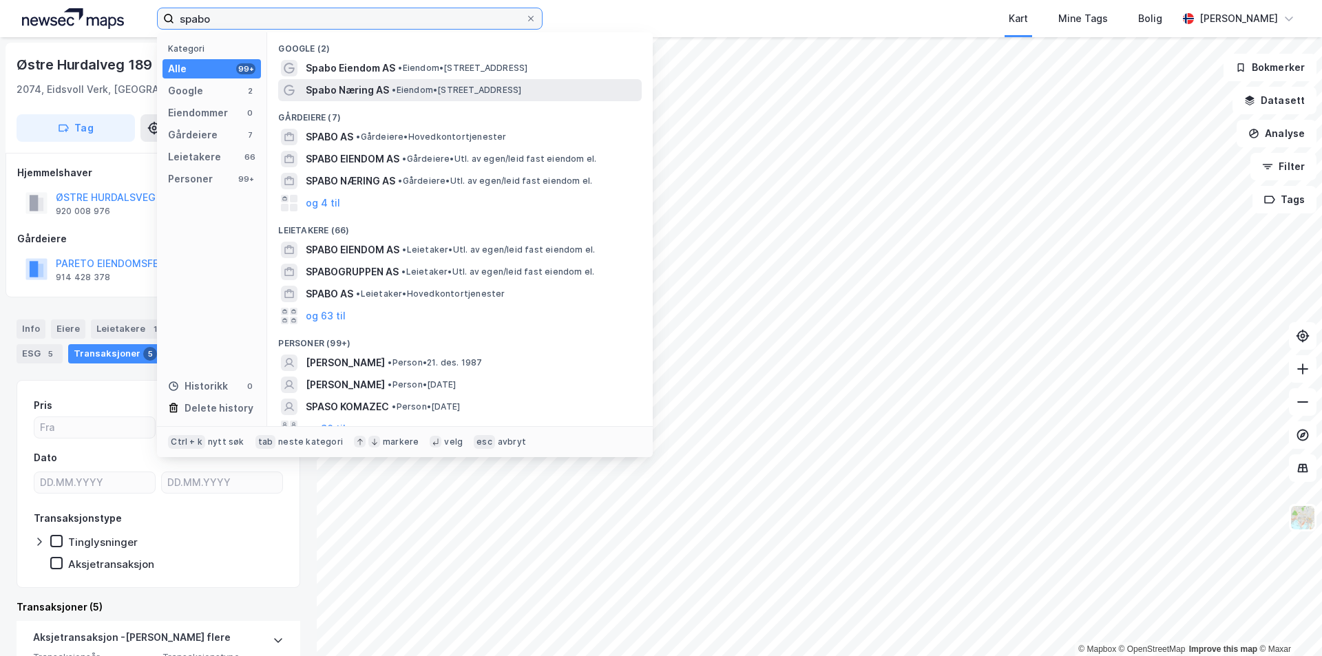
type input "spabo"
click at [337, 90] on span "Spabo Næring AS" at bounding box center [347, 90] width 83 height 17
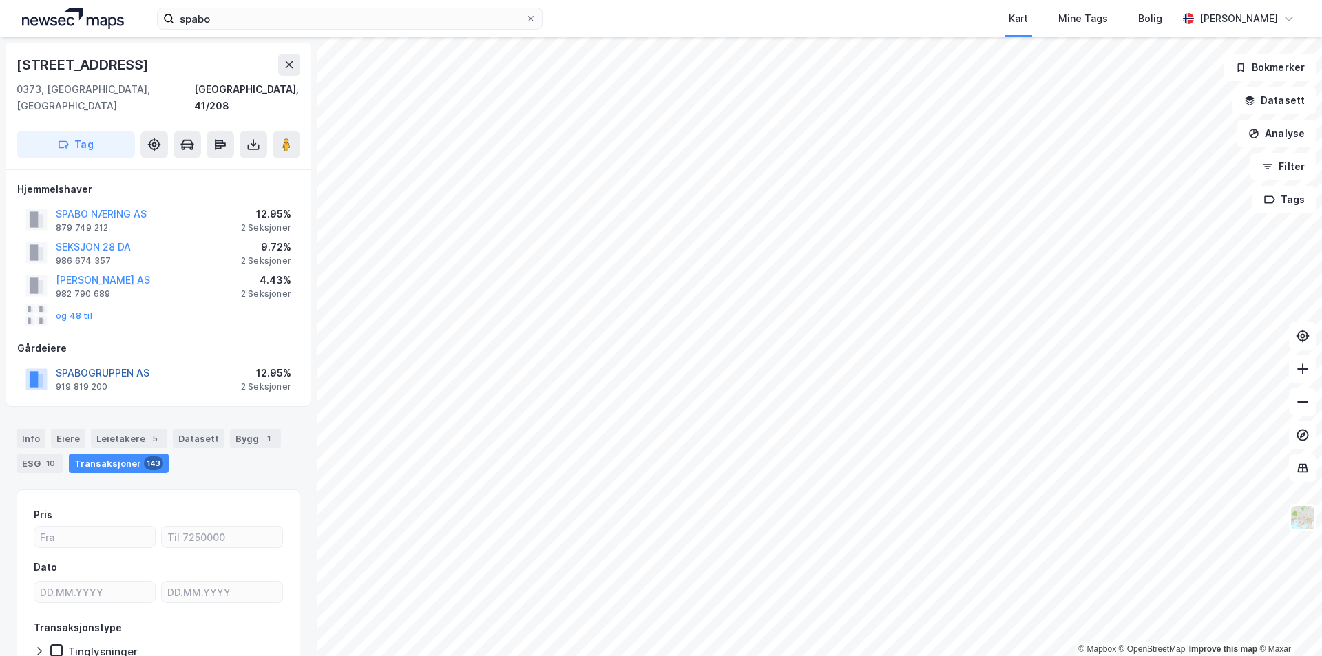
drag, startPoint x: 67, startPoint y: 419, endPoint x: 145, endPoint y: 352, distance: 103.5
click at [66, 429] on div "Eiere" at bounding box center [68, 438] width 34 height 19
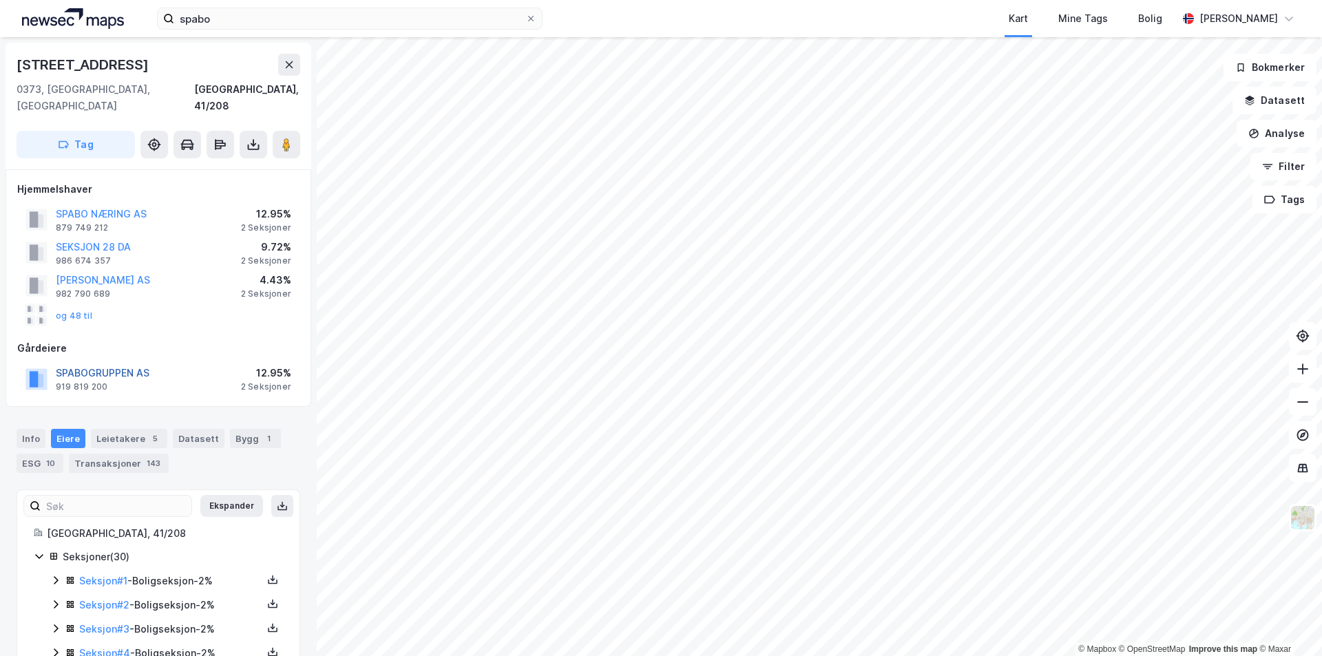
click at [0, 0] on button "SPABOGRUPPEN AS" at bounding box center [0, 0] width 0 height 0
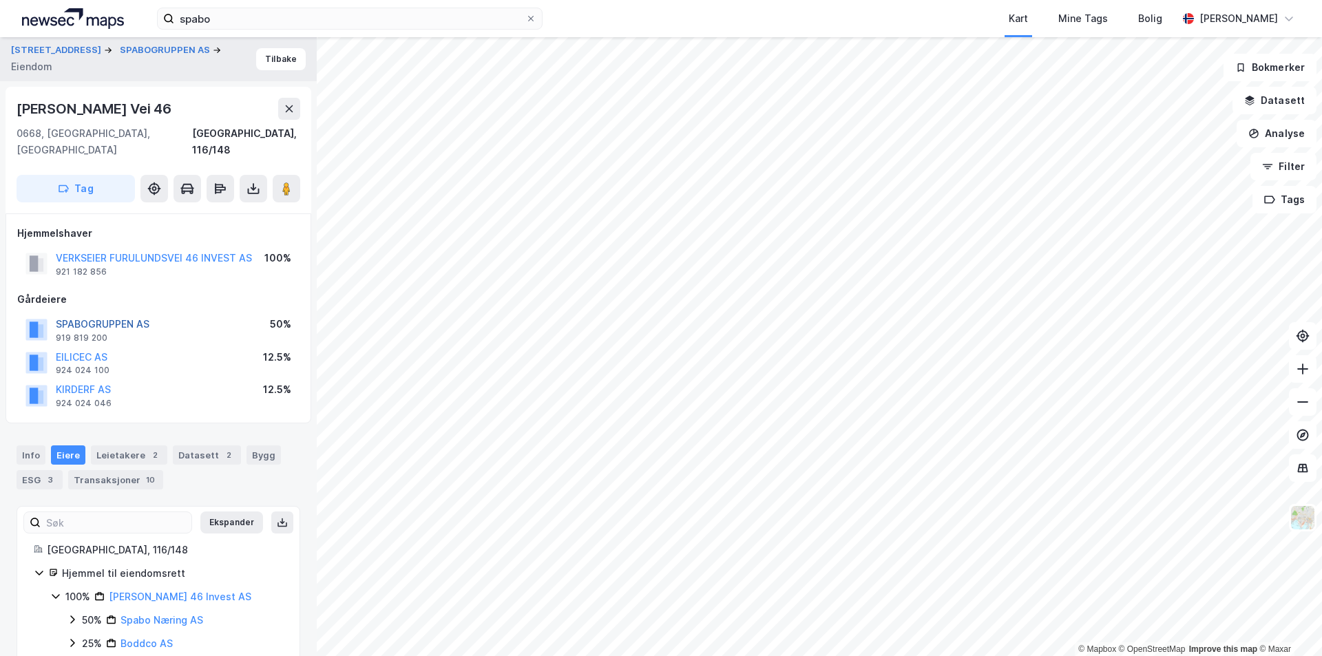
click at [0, 0] on button "SPABOGRUPPEN AS" at bounding box center [0, 0] width 0 height 0
